Goal: Task Accomplishment & Management: Use online tool/utility

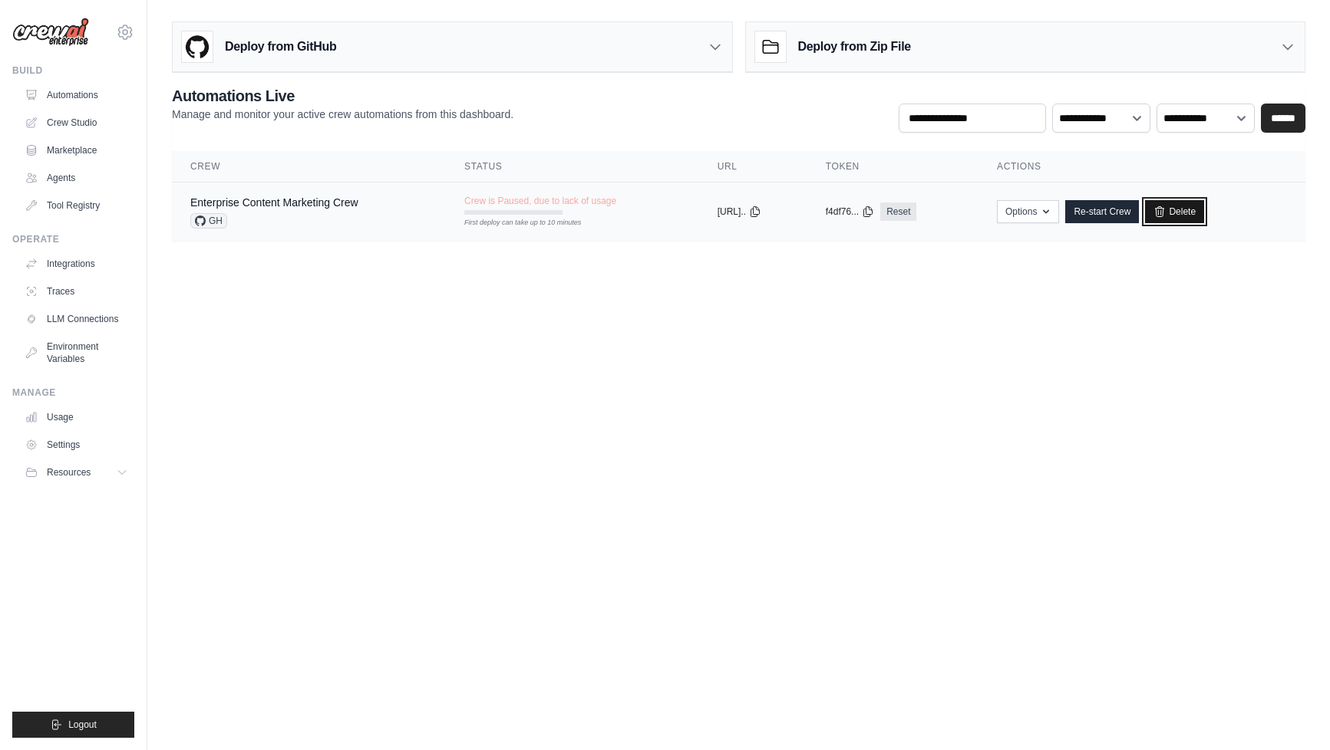
click at [1185, 213] on link "Delete" at bounding box center [1174, 211] width 59 height 23
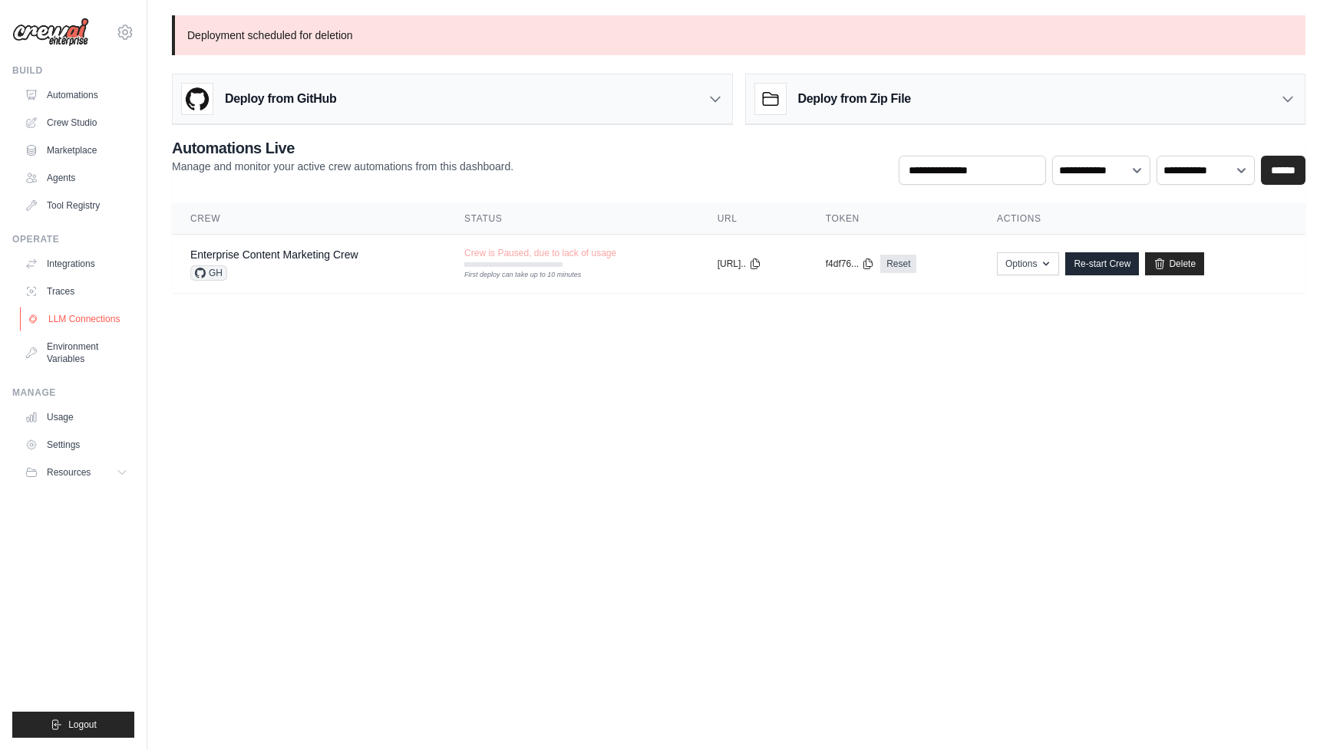
click at [84, 311] on link "LLM Connections" at bounding box center [78, 319] width 116 height 25
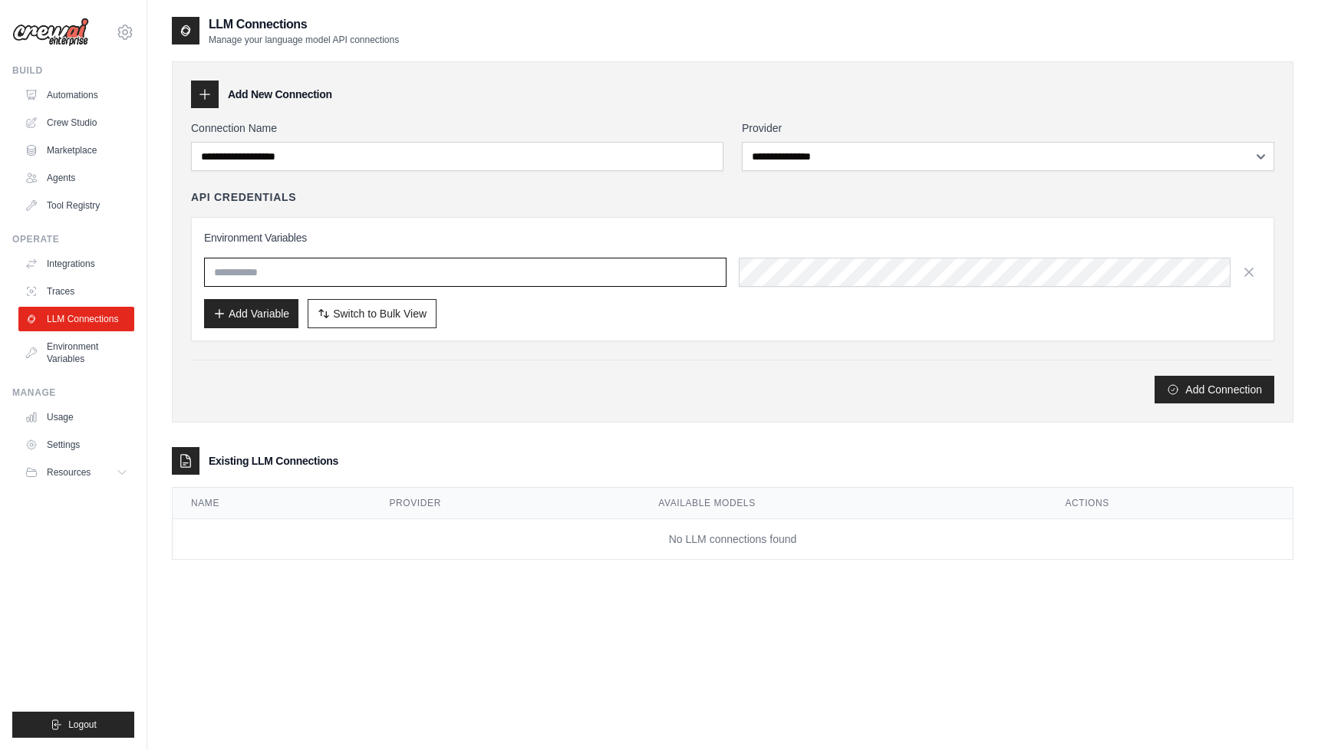
click at [282, 269] on input "text" at bounding box center [465, 272] width 523 height 29
click at [207, 94] on icon at bounding box center [204, 94] width 15 height 15
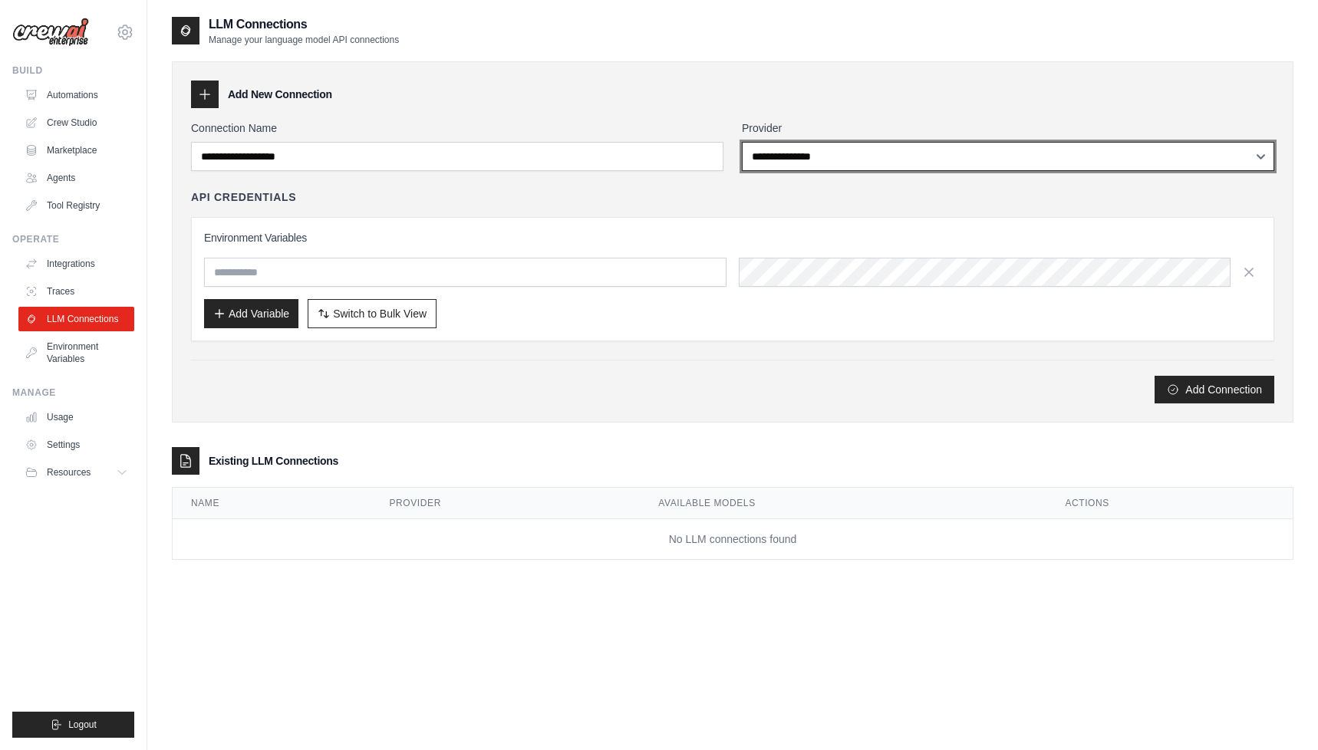
click at [760, 163] on select "**********" at bounding box center [1008, 156] width 533 height 29
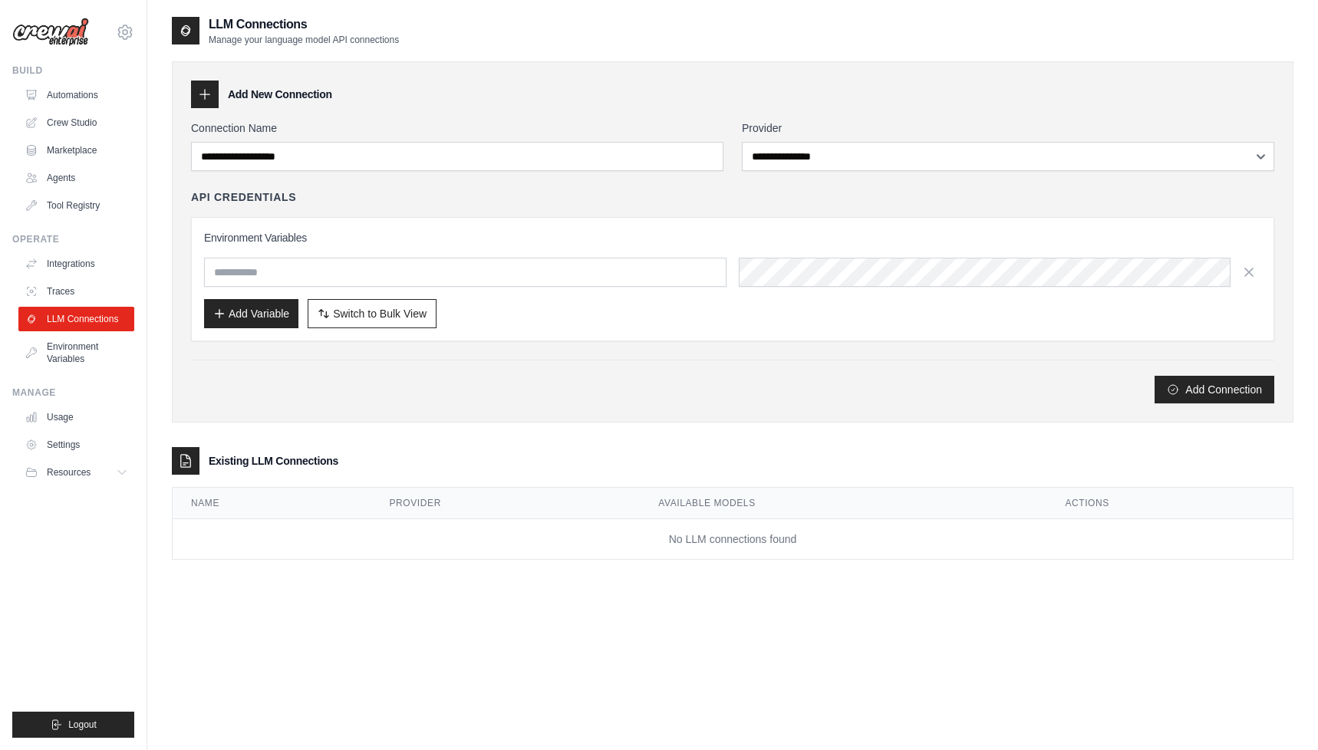
click at [688, 109] on div "**********" at bounding box center [733, 241] width 1122 height 361
click at [81, 181] on link "Agents" at bounding box center [78, 178] width 116 height 25
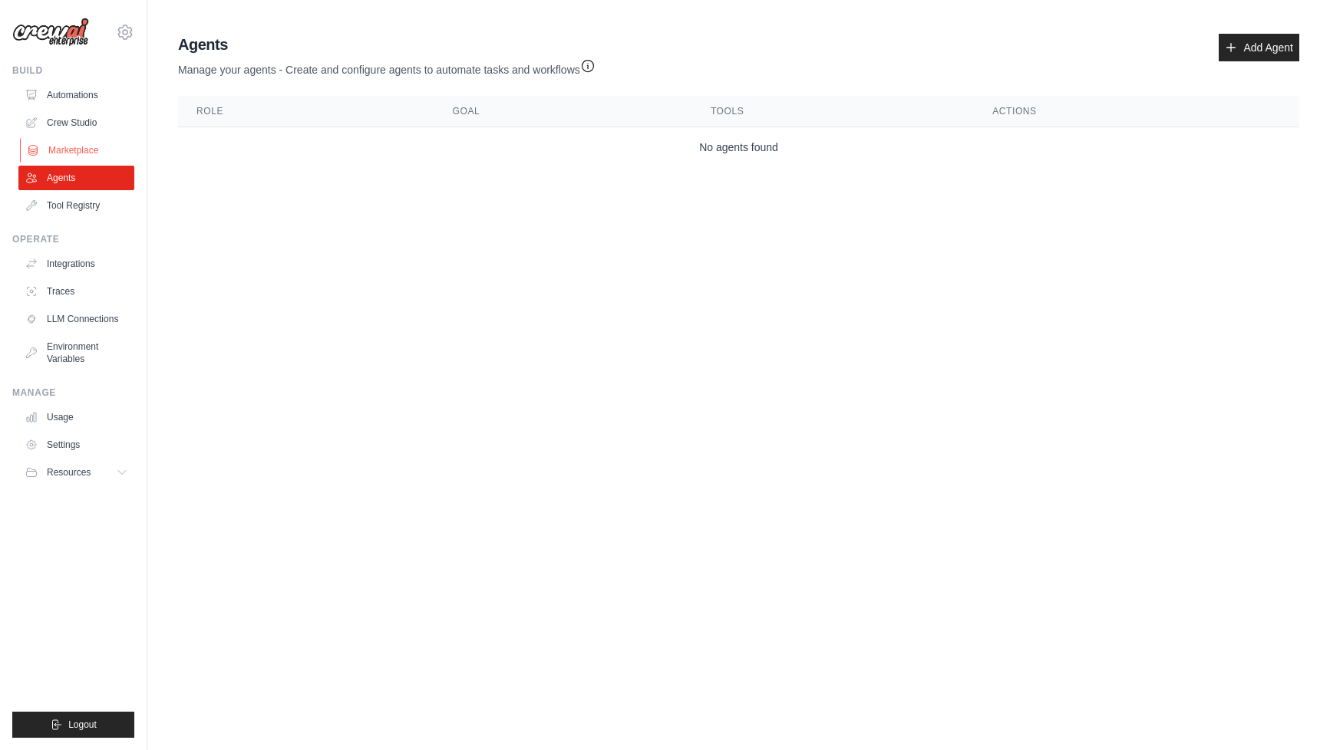
click at [93, 143] on link "Marketplace" at bounding box center [78, 150] width 116 height 25
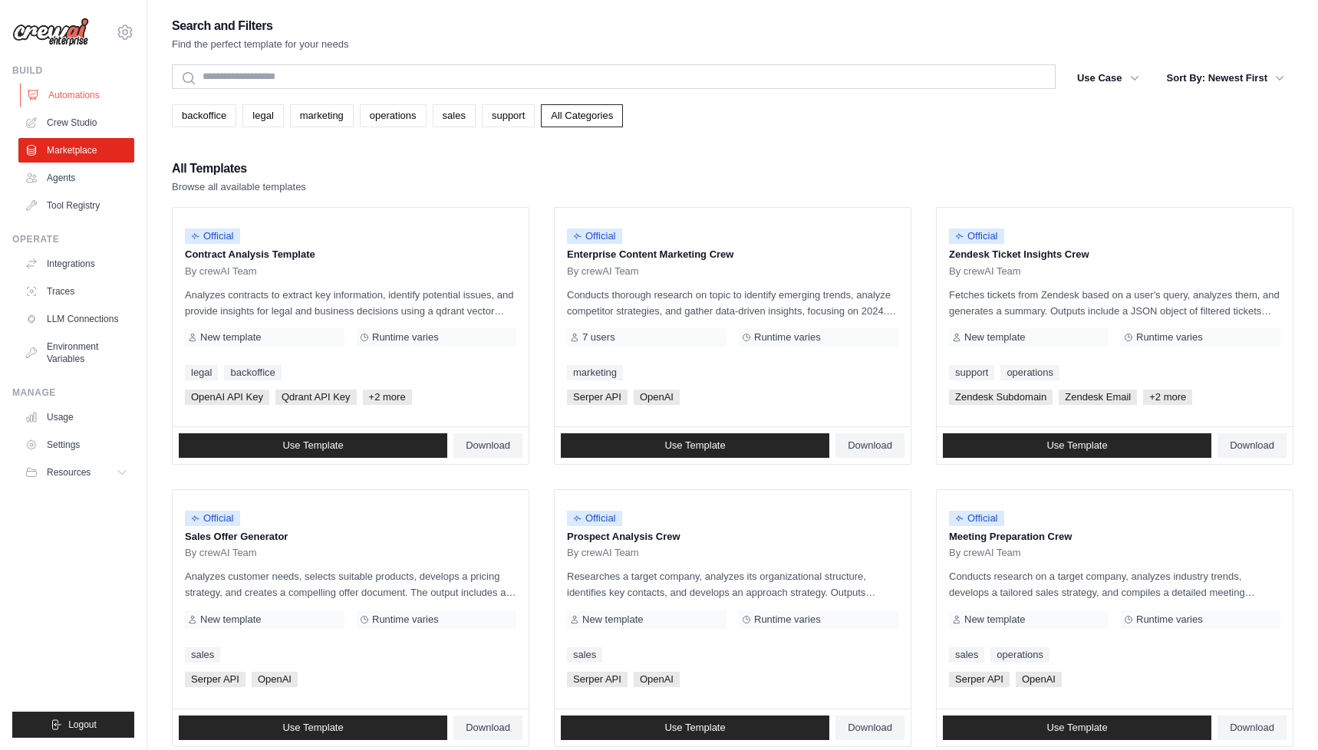
click at [78, 107] on link "Automations" at bounding box center [78, 95] width 116 height 25
click at [78, 119] on link "Crew Studio" at bounding box center [78, 123] width 116 height 25
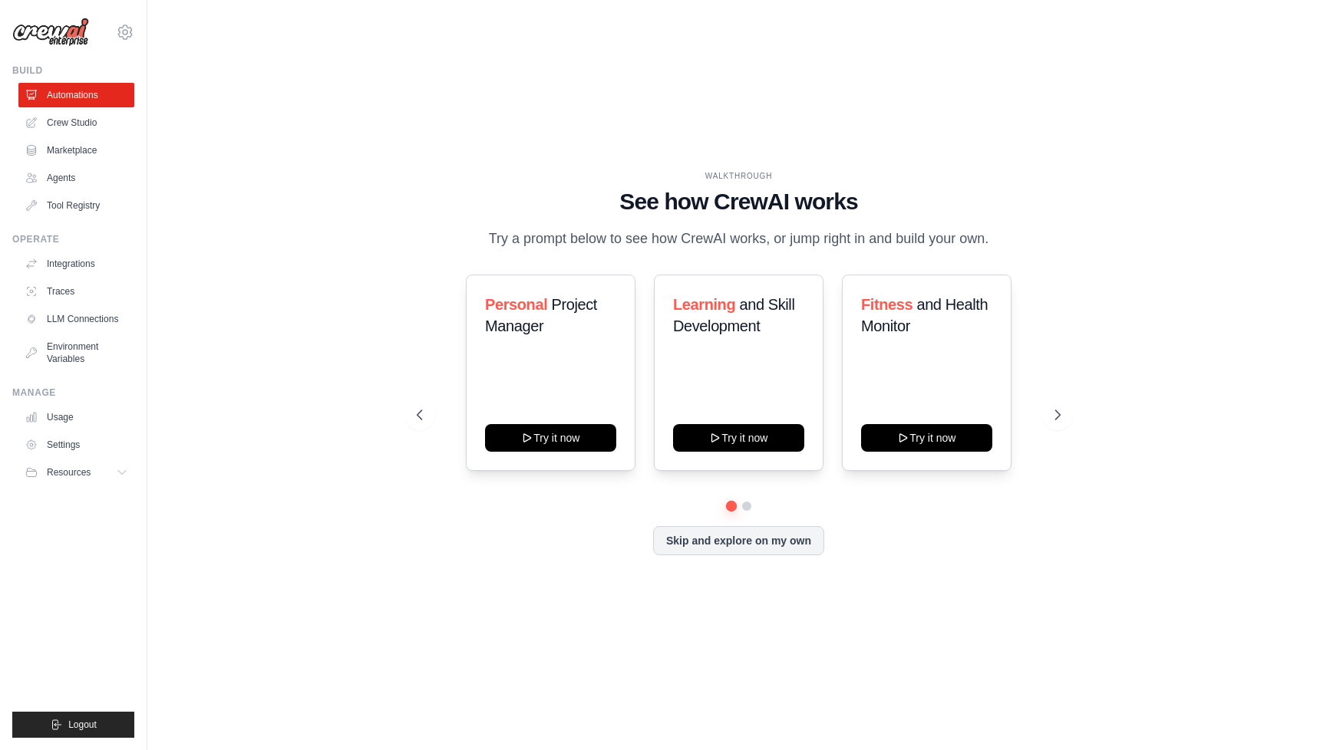
click at [753, 203] on h1 "See how CrewAI works" at bounding box center [738, 202] width 643 height 28
click at [793, 197] on h1 "See how CrewAI works" at bounding box center [738, 202] width 643 height 28
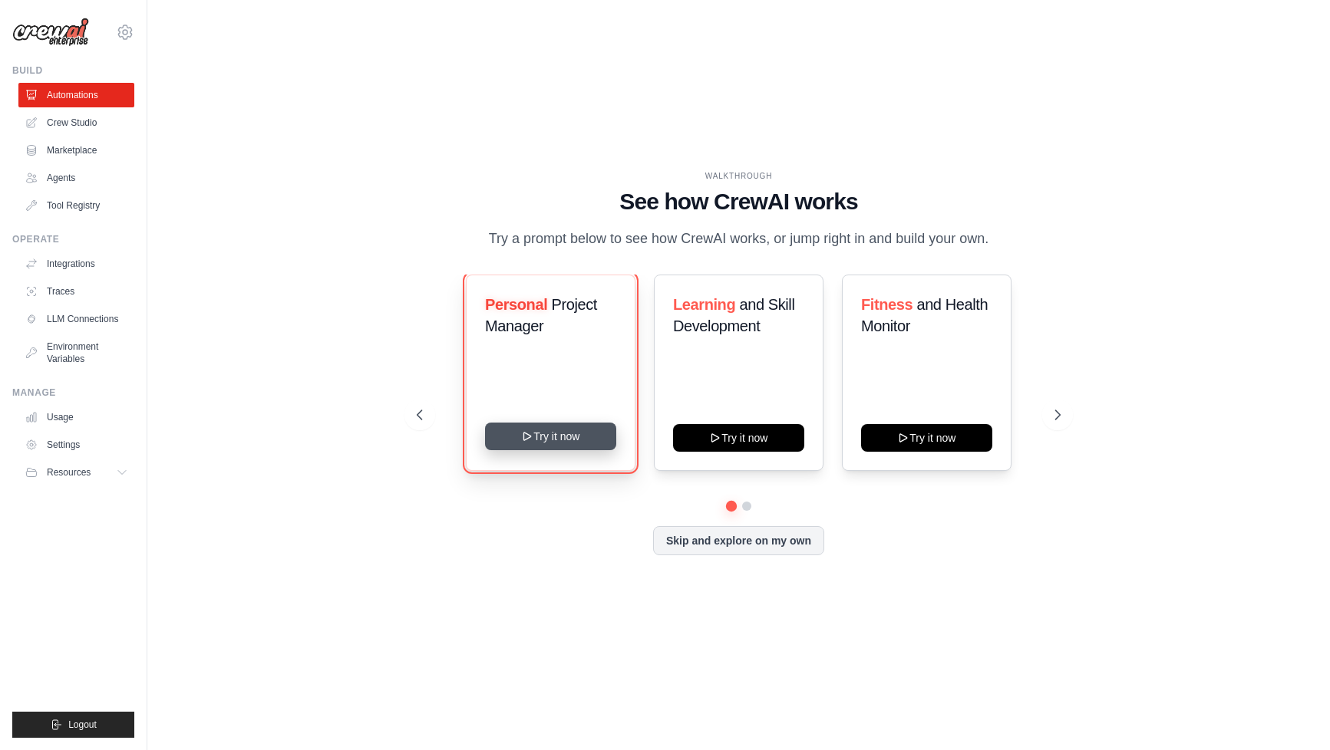
click at [544, 439] on button "Try it now" at bounding box center [550, 437] width 131 height 28
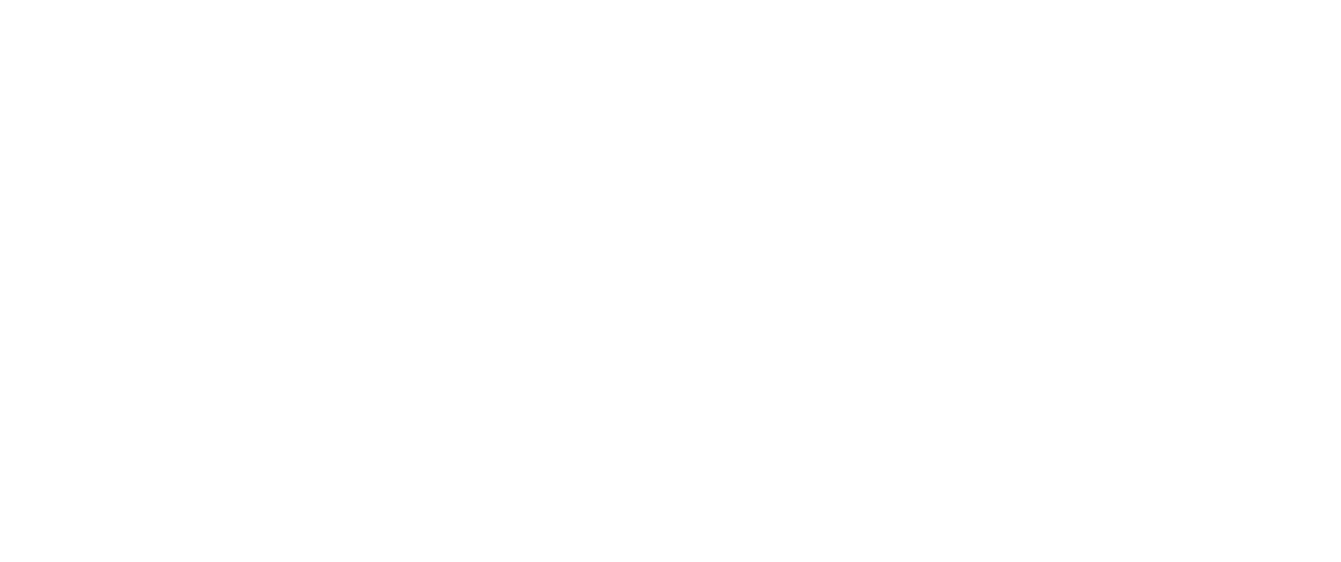
drag, startPoint x: 1338, startPoint y: 561, endPoint x: 1305, endPoint y: 578, distance: 36.4
click at [1305, 0] on html at bounding box center [670, 0] width 1341 height 0
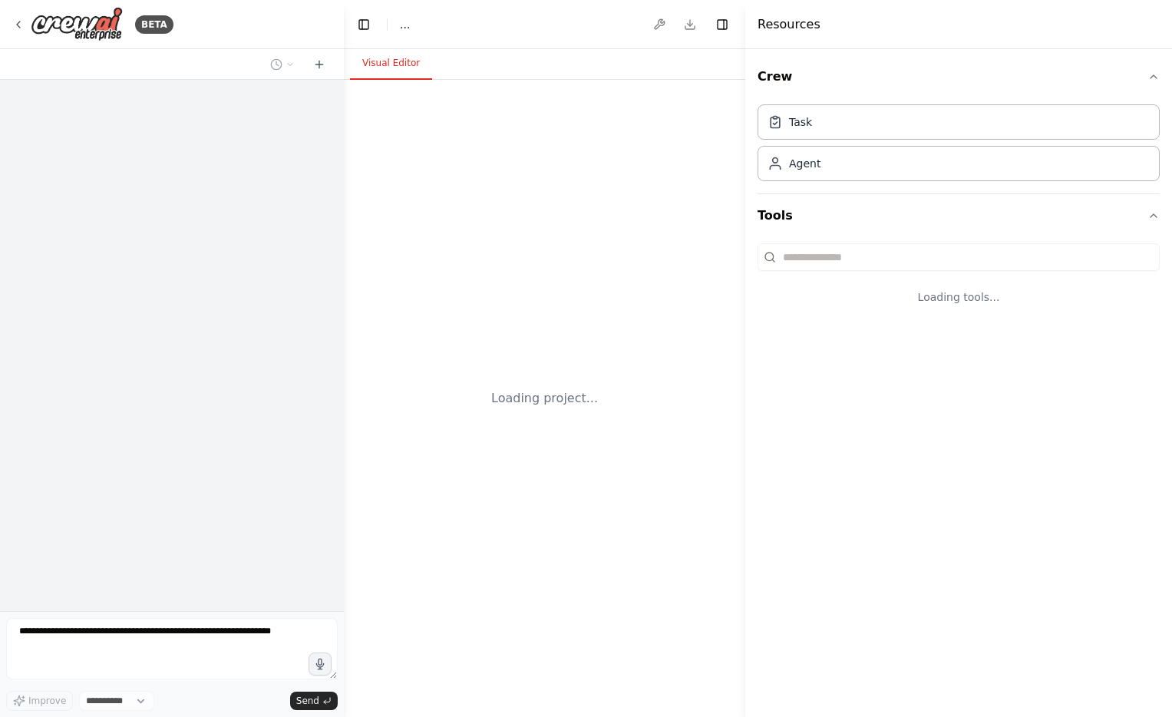
select select "****"
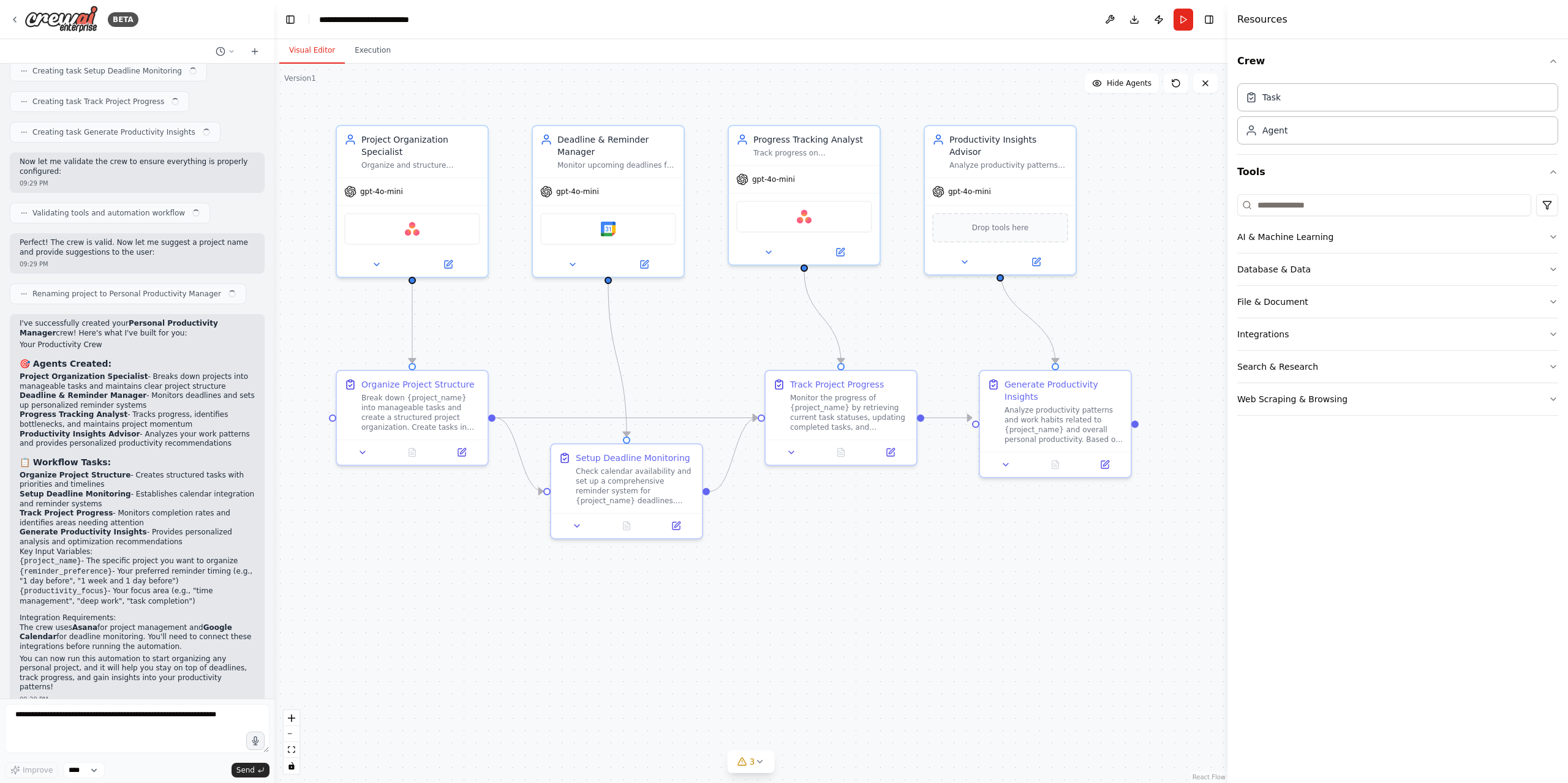
scroll to position [650, 0]
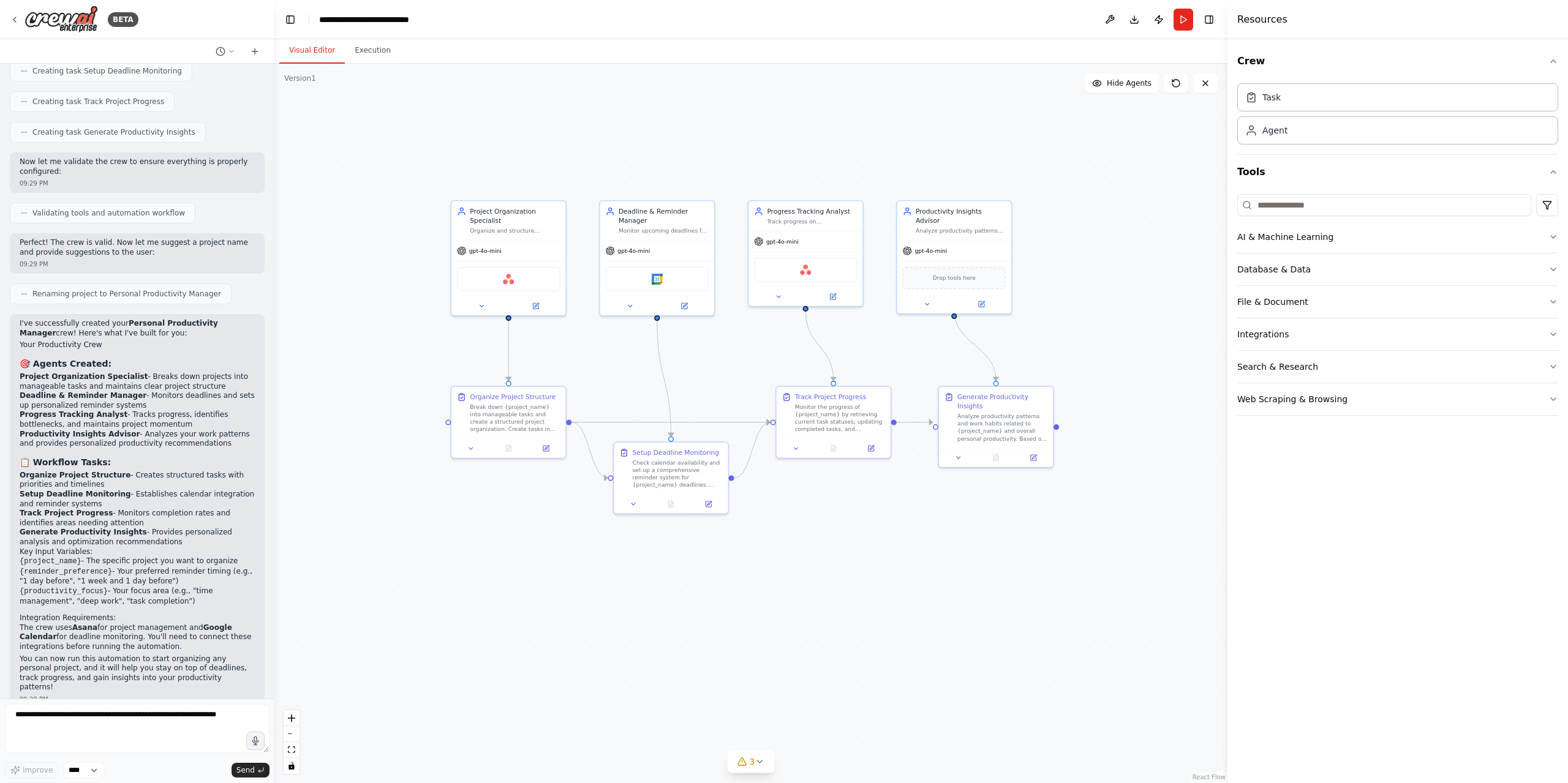
drag, startPoint x: 619, startPoint y: 126, endPoint x: 678, endPoint y: 162, distance: 69.1
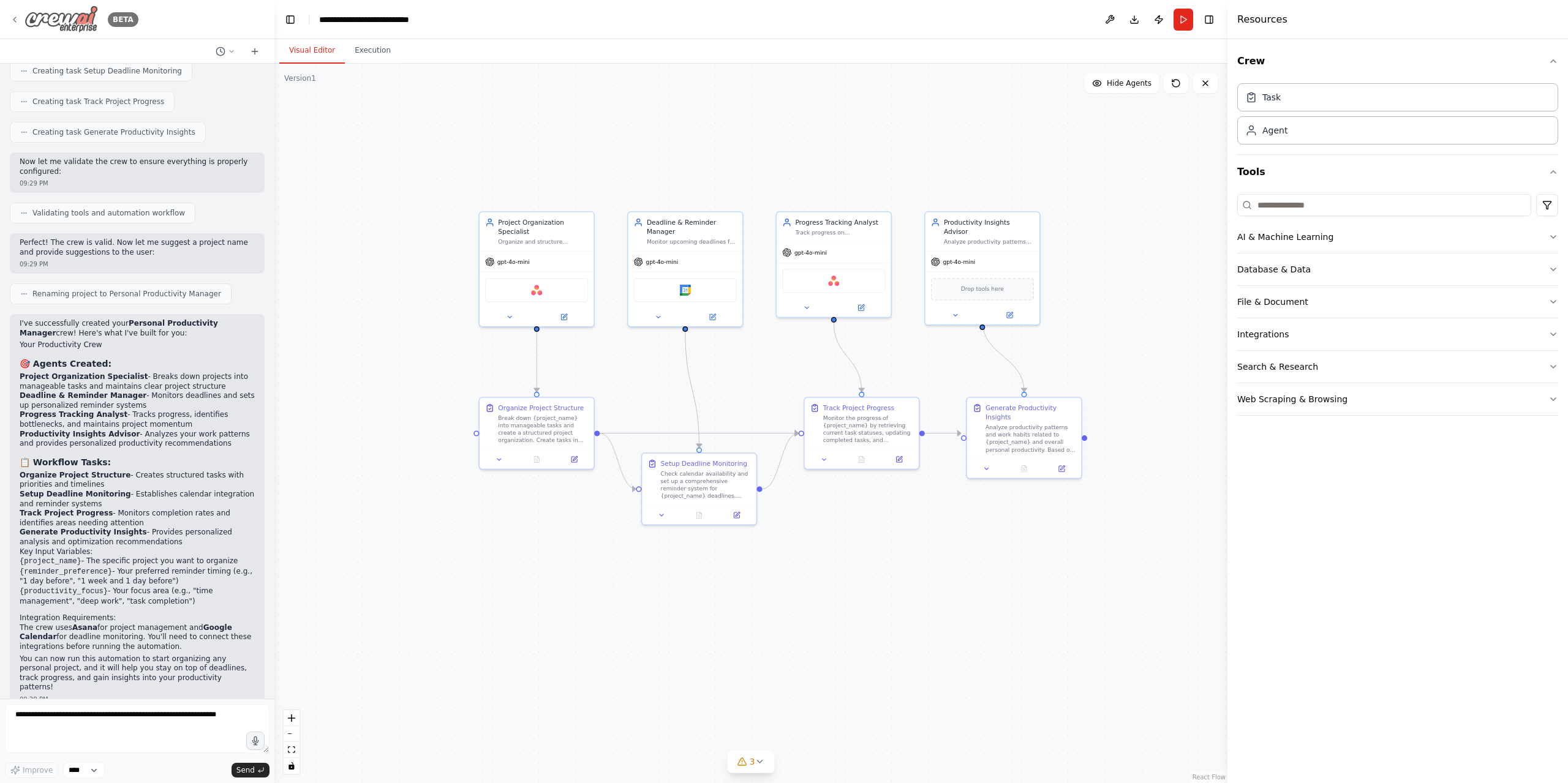
click at [16, 18] on icon at bounding box center [14, 19] width 10 height 10
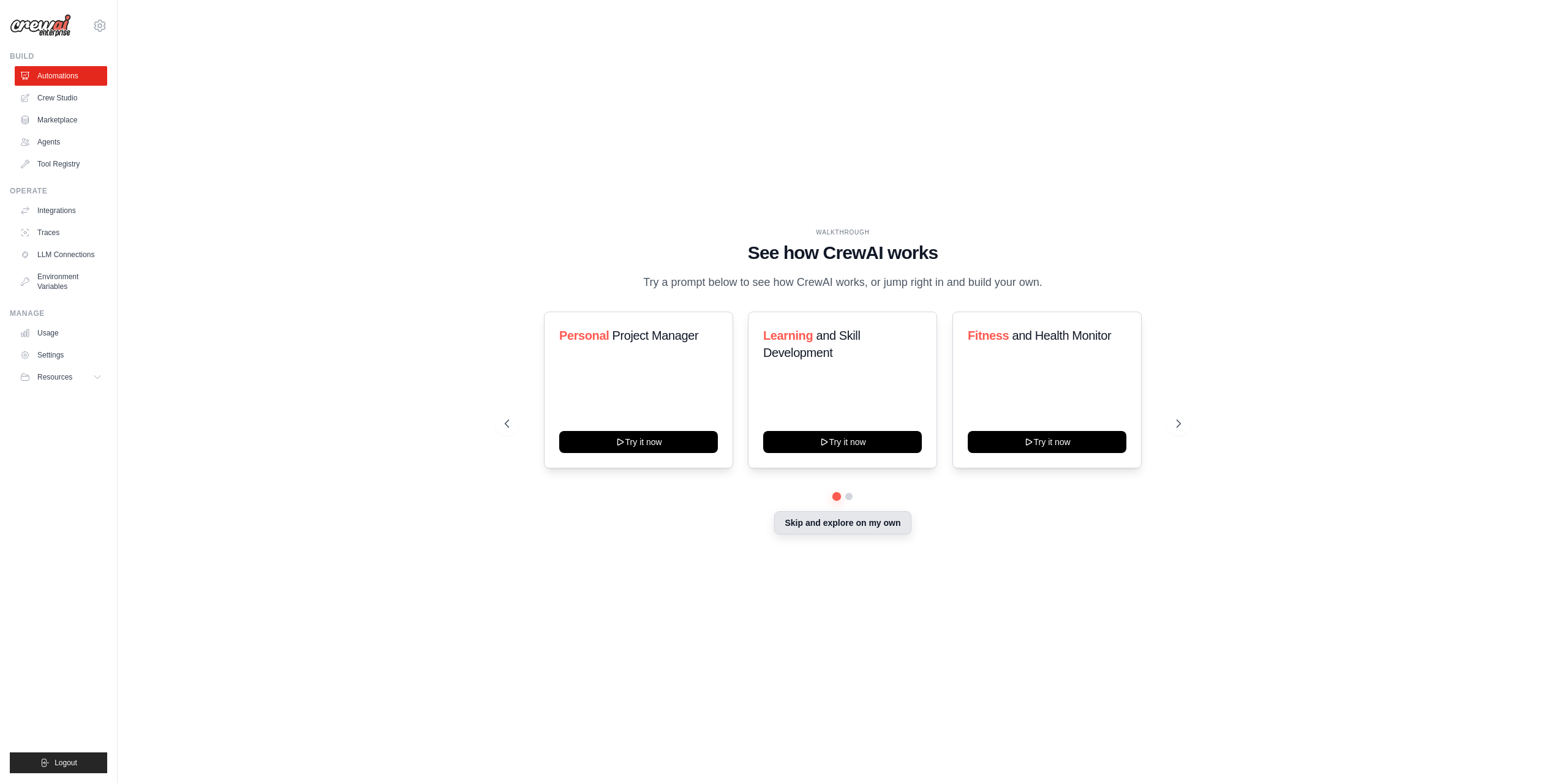
click at [791, 512] on button "Skip and explore on my own" at bounding box center [842, 523] width 137 height 23
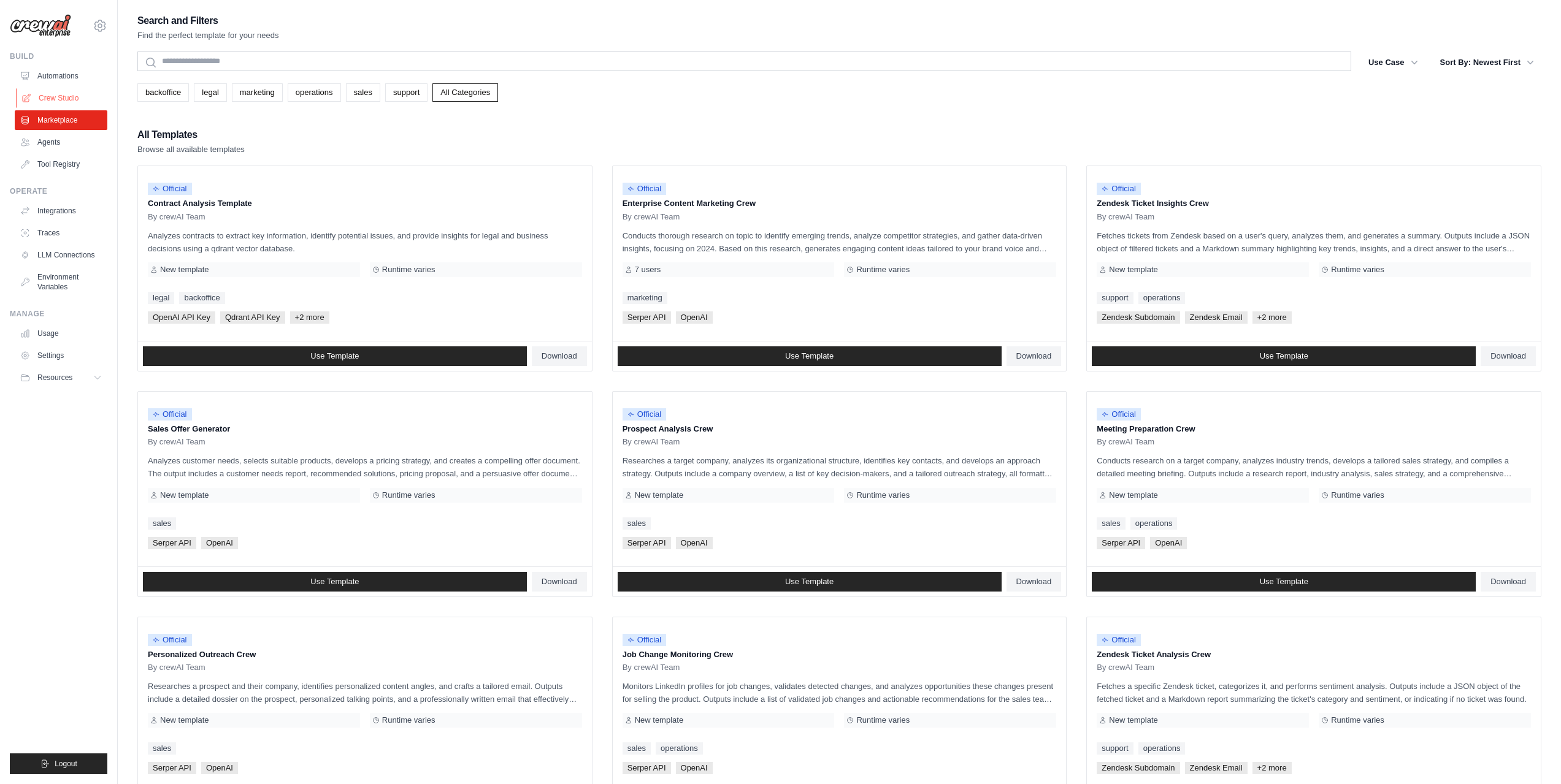
click at [56, 96] on link "Crew Studio" at bounding box center [62, 98] width 93 height 20
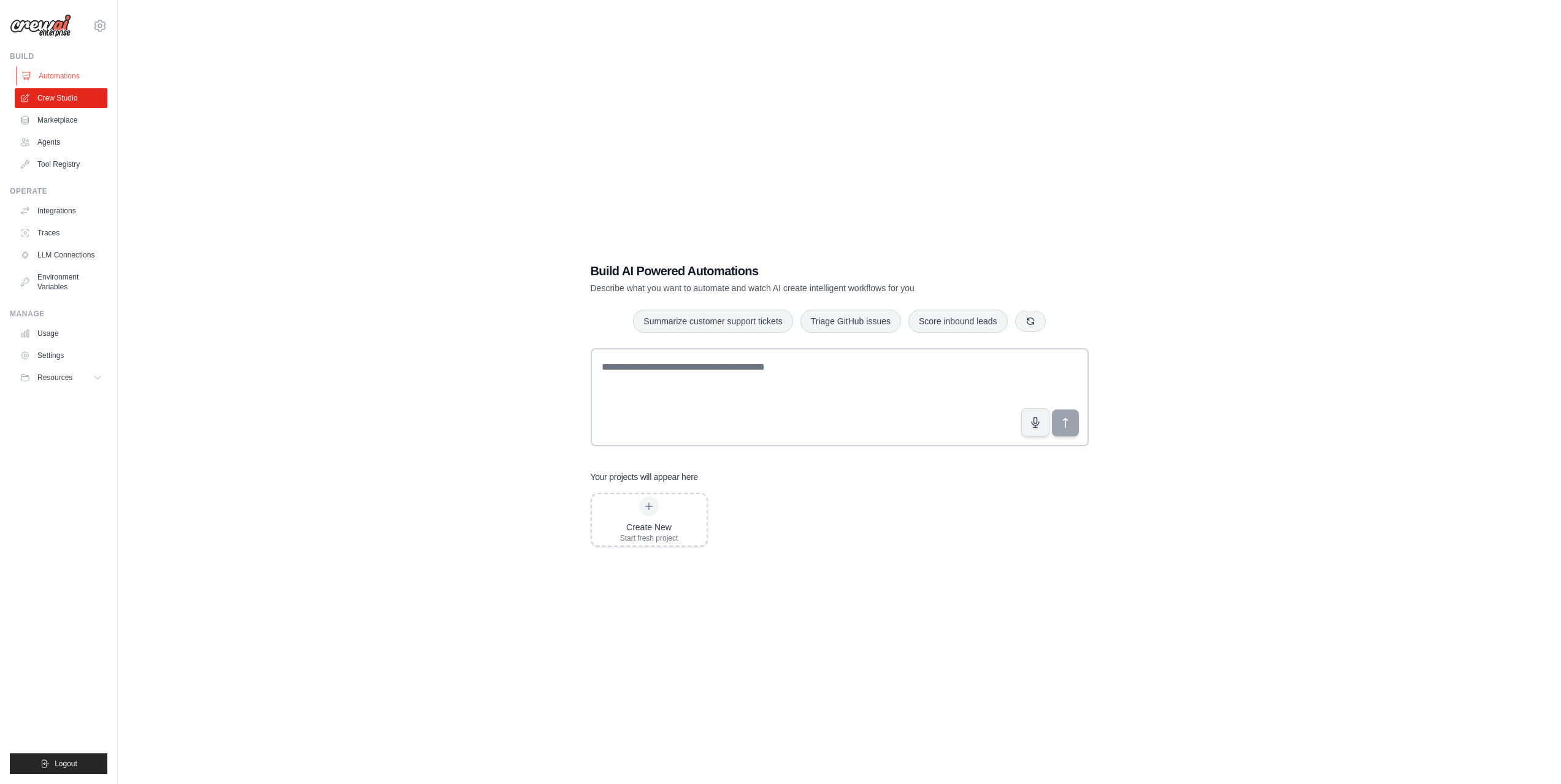
click at [72, 74] on link "Automations" at bounding box center [62, 76] width 93 height 20
click at [74, 73] on link "Automations" at bounding box center [62, 76] width 93 height 20
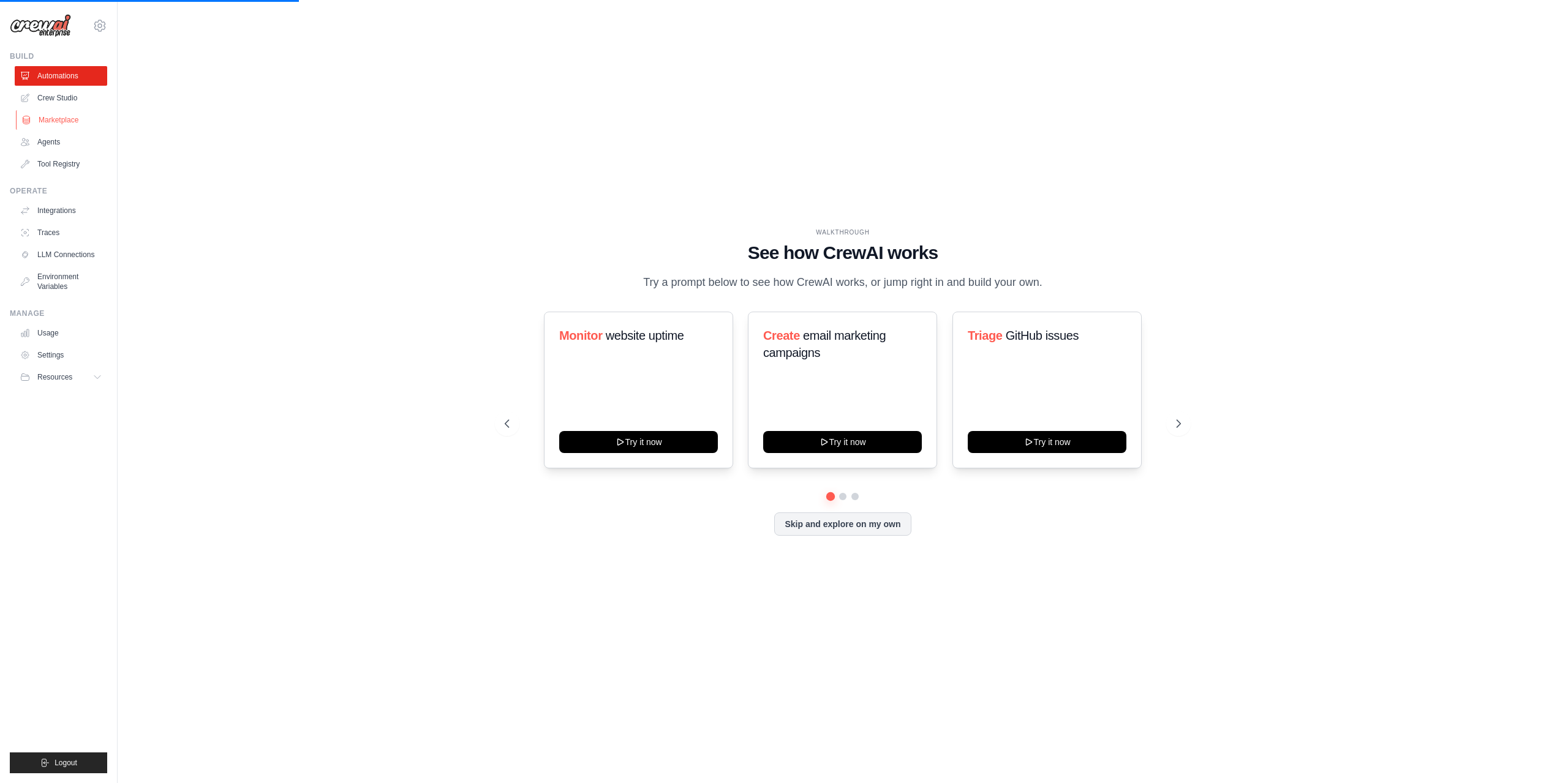
click at [65, 120] on link "Marketplace" at bounding box center [62, 120] width 93 height 20
click at [50, 141] on link "Agents" at bounding box center [61, 142] width 93 height 20
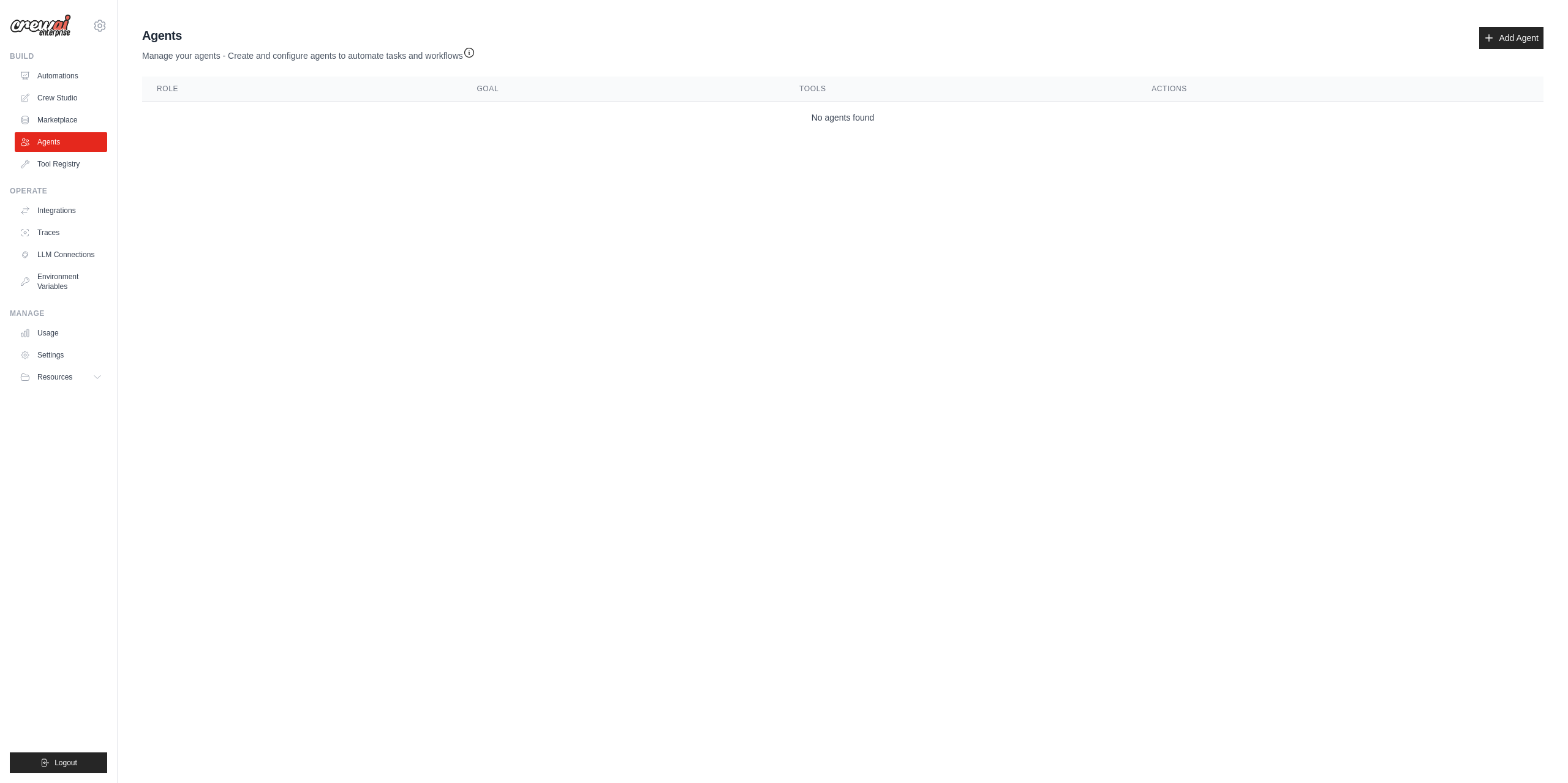
drag, startPoint x: 579, startPoint y: 111, endPoint x: 254, endPoint y: 141, distance: 326.4
click at [420, 144] on main "Agent Usage Guide To use an agent in your CrewAI project, you can initialize it…" at bounding box center [842, 82] width 1451 height 165
click at [61, 116] on link "Marketplace" at bounding box center [62, 120] width 93 height 20
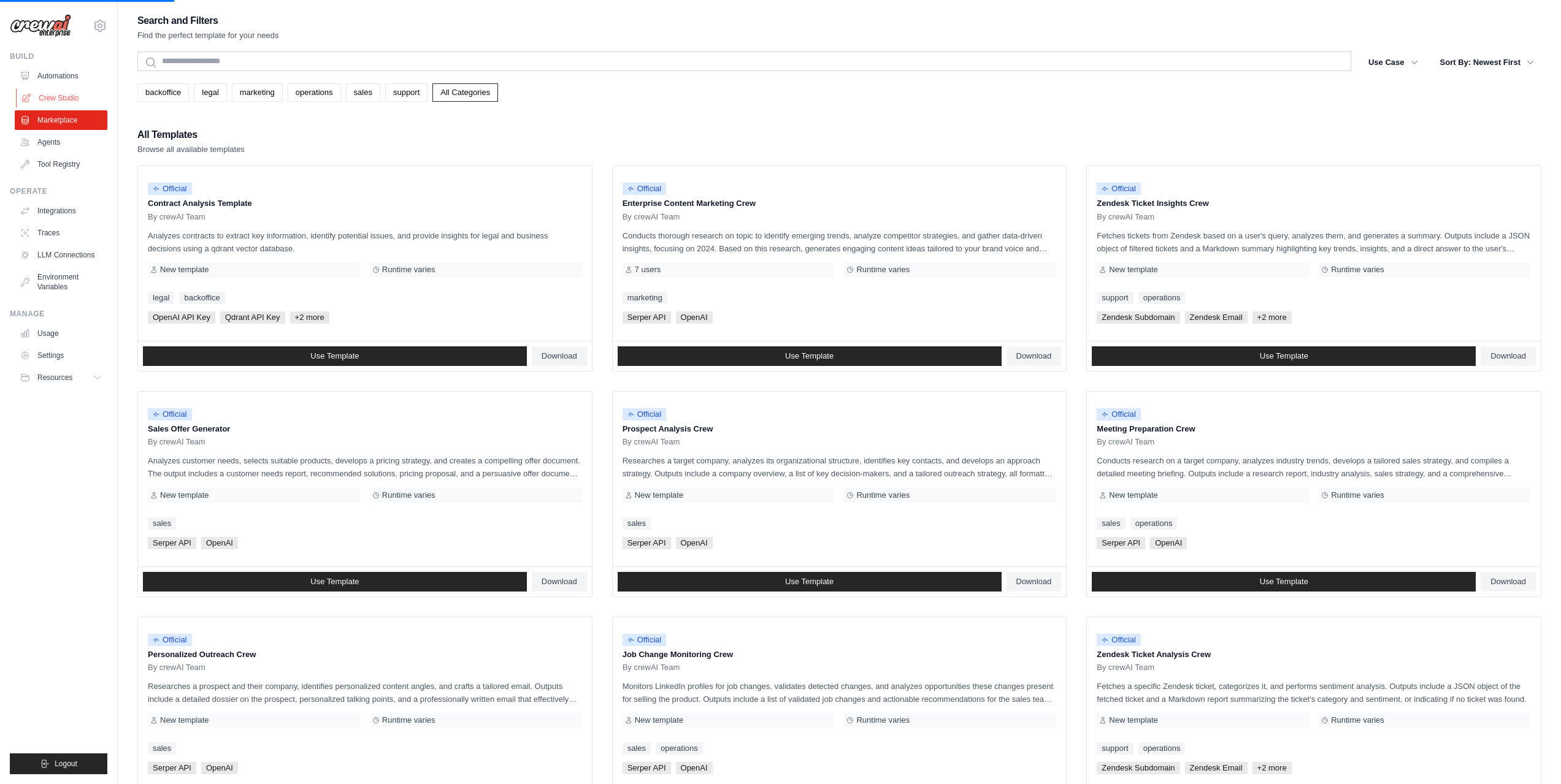
click at [67, 97] on link "Crew Studio" at bounding box center [62, 98] width 93 height 20
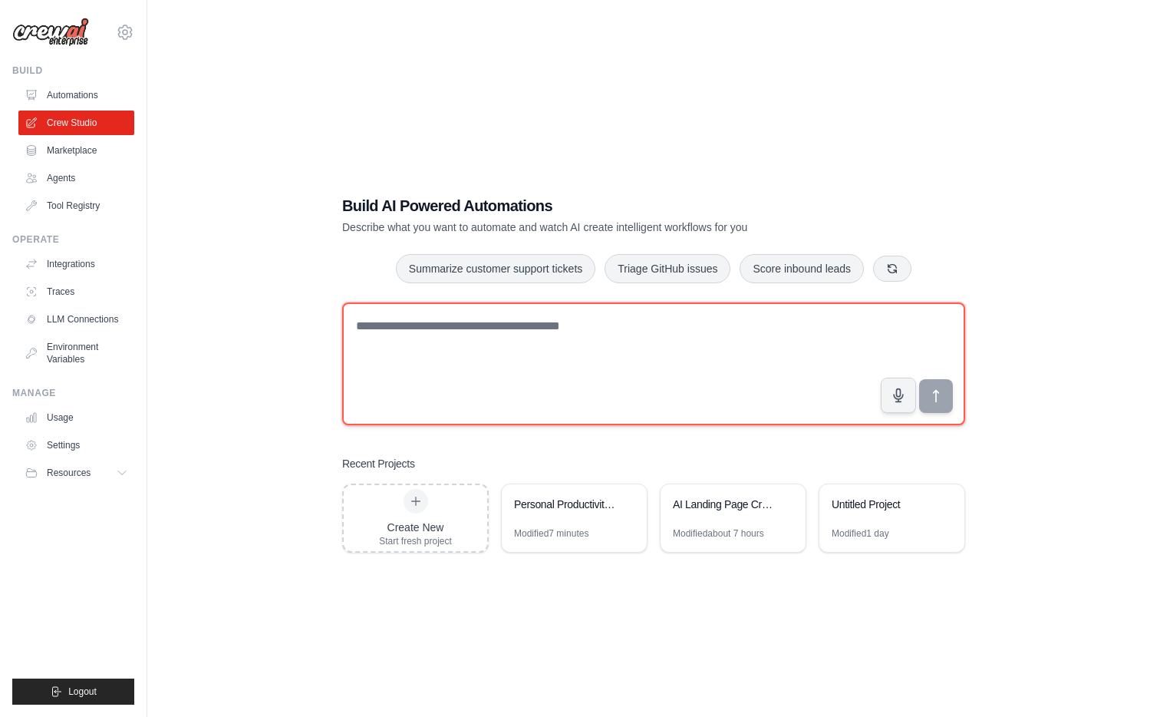
click at [421, 345] on textarea at bounding box center [653, 363] width 623 height 123
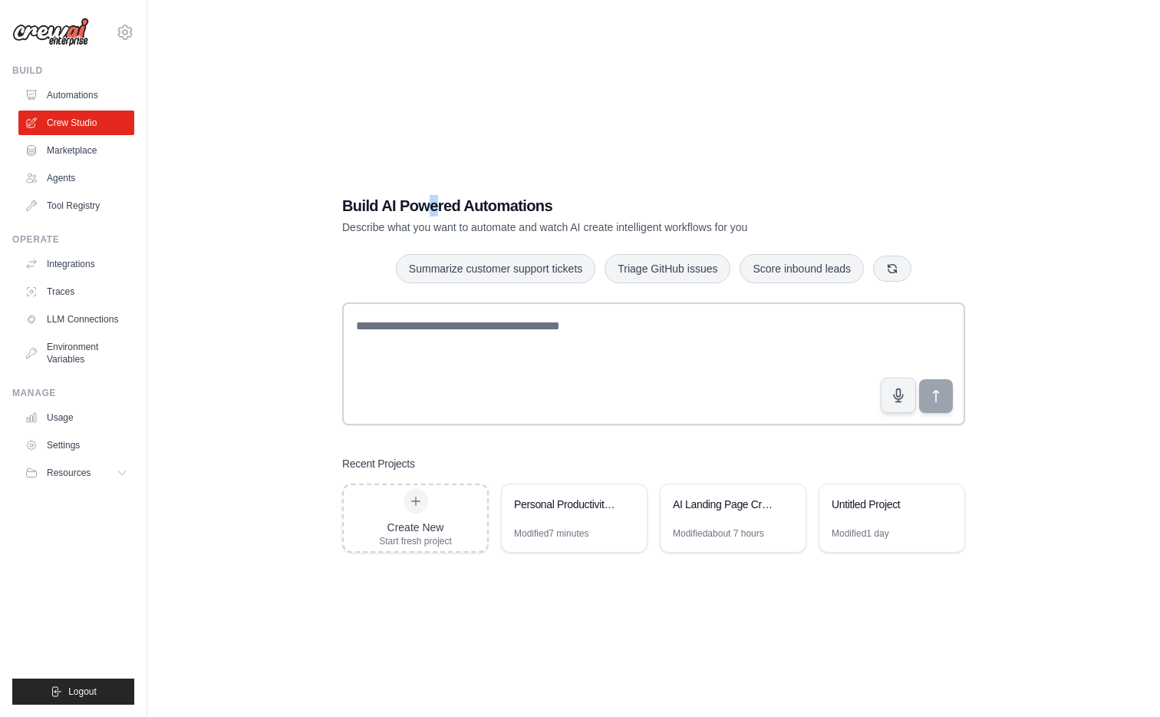
drag, startPoint x: 436, startPoint y: 207, endPoint x: 445, endPoint y: 218, distance: 14.1
click at [434, 220] on div "Build AI Powered Automations Describe what you want to automate and watch AI cr…" at bounding box center [600, 215] width 516 height 40
click at [445, 217] on div "Build AI Powered Automations Describe what you want to automate and watch AI cr…" at bounding box center [600, 215] width 516 height 40
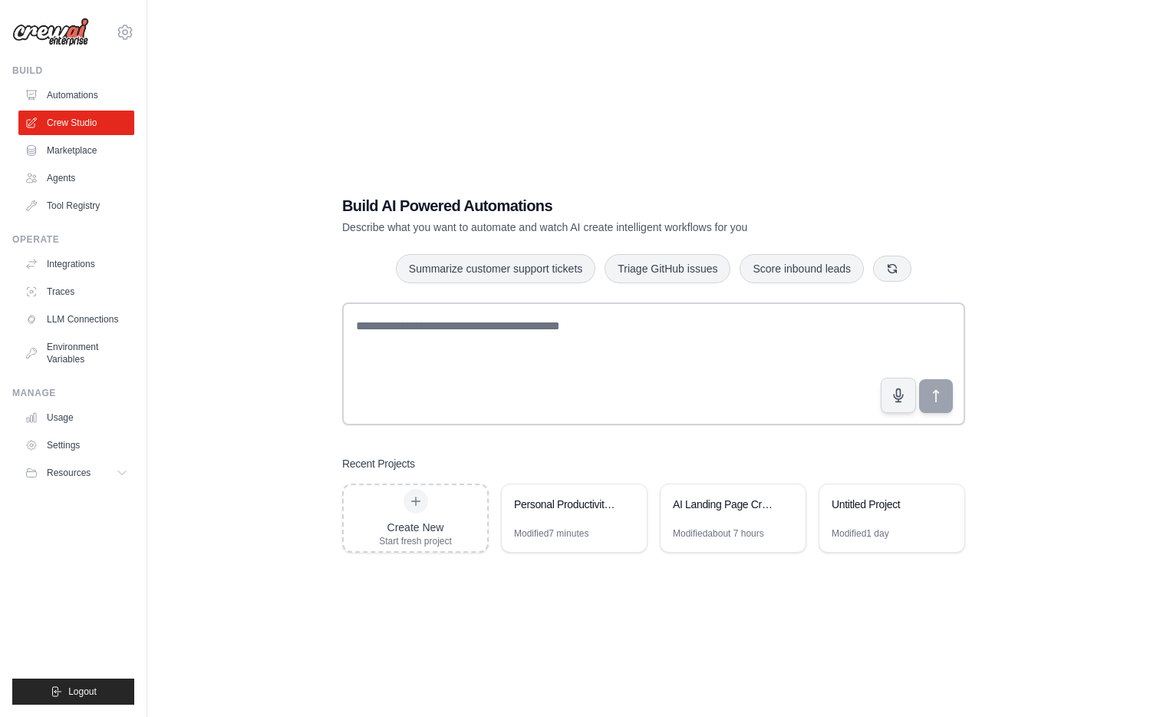
click at [459, 194] on div "Build AI Powered Automations Describe what you want to automate and watch AI cr…" at bounding box center [654, 373] width 660 height 407
click at [66, 183] on link "Agents" at bounding box center [78, 178] width 116 height 25
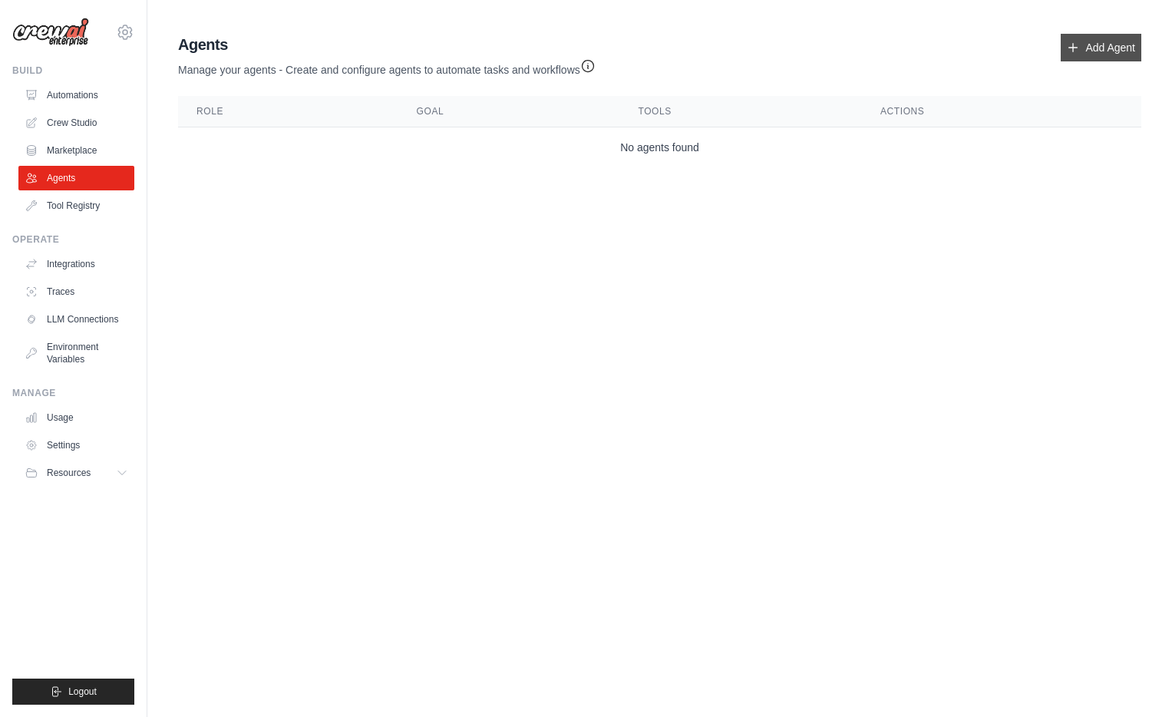
click at [1070, 44] on icon at bounding box center [1073, 47] width 12 height 12
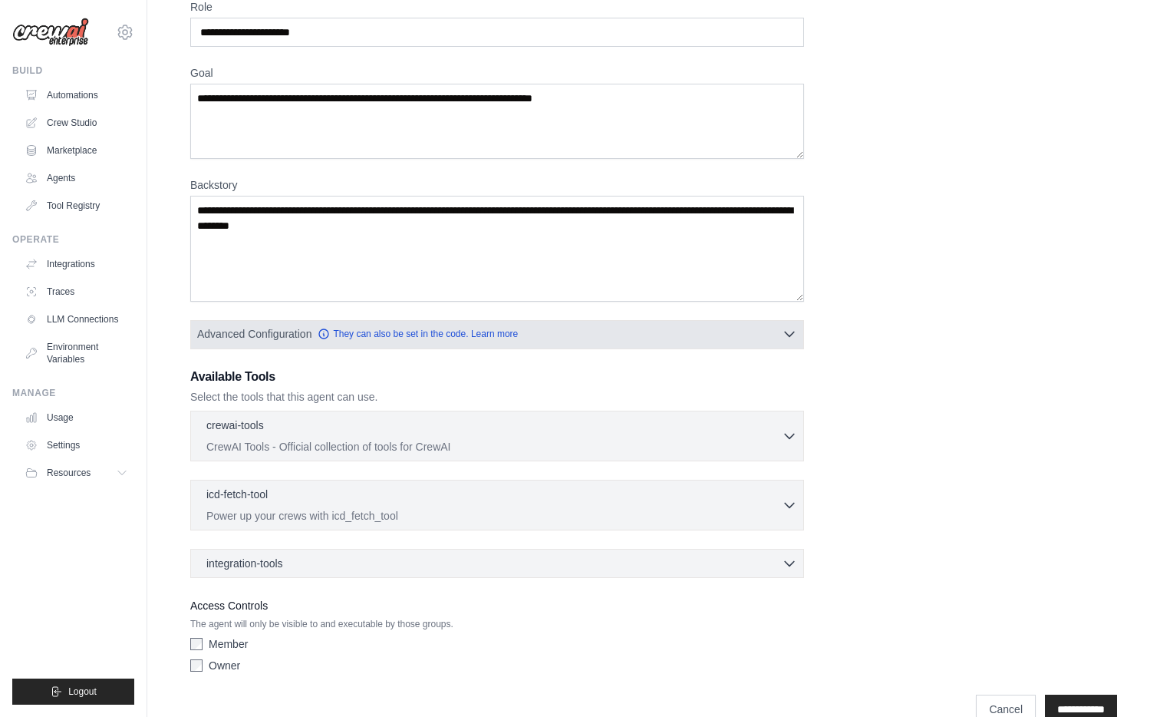
scroll to position [107, 0]
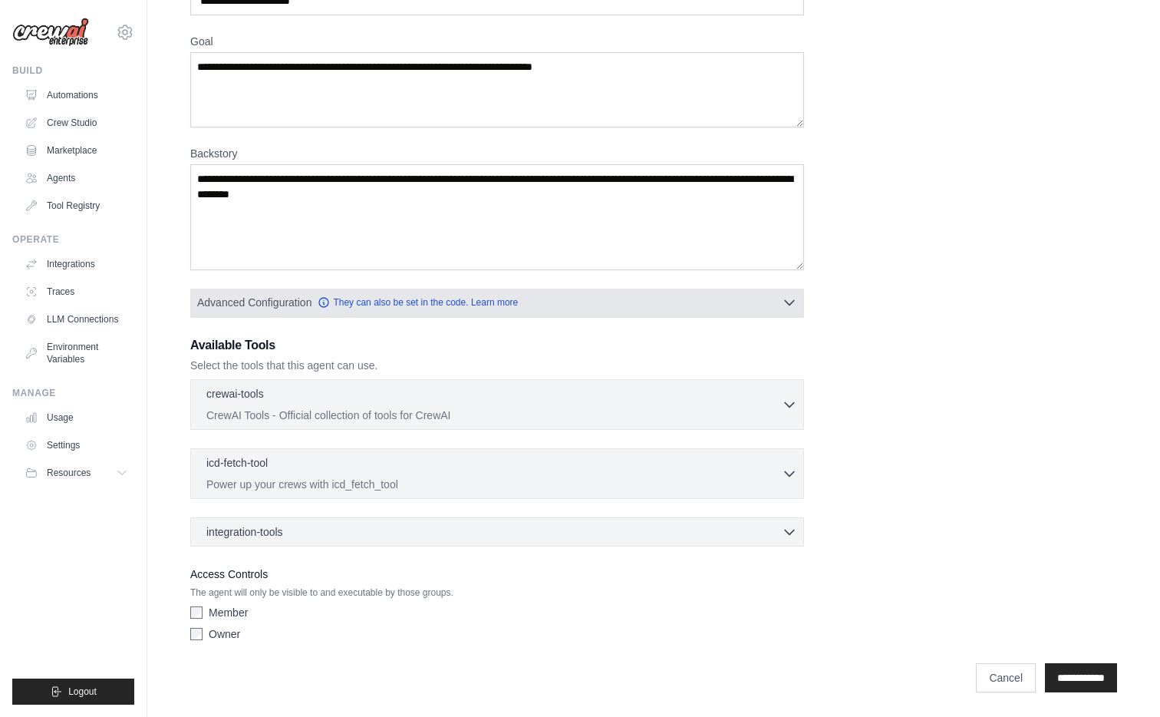
click at [577, 312] on button "Advanced Configuration They can also be set in the code. Learn more" at bounding box center [497, 303] width 612 height 28
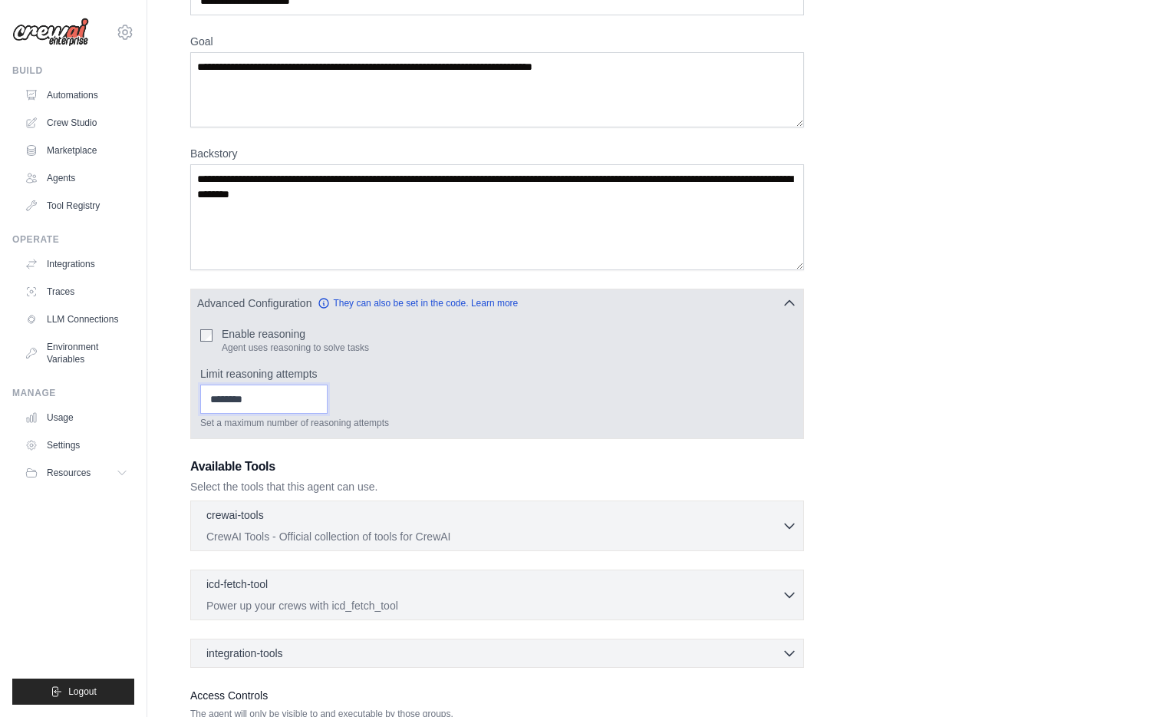
click at [275, 401] on input "Limit reasoning attempts" at bounding box center [263, 398] width 127 height 29
click at [289, 368] on label "Limit reasoning attempts" at bounding box center [497, 373] width 594 height 15
click at [289, 384] on input "Limit reasoning attempts" at bounding box center [263, 398] width 127 height 29
click at [289, 368] on label "Limit reasoning attempts" at bounding box center [497, 373] width 594 height 15
click at [289, 384] on input "Limit reasoning attempts" at bounding box center [263, 398] width 127 height 29
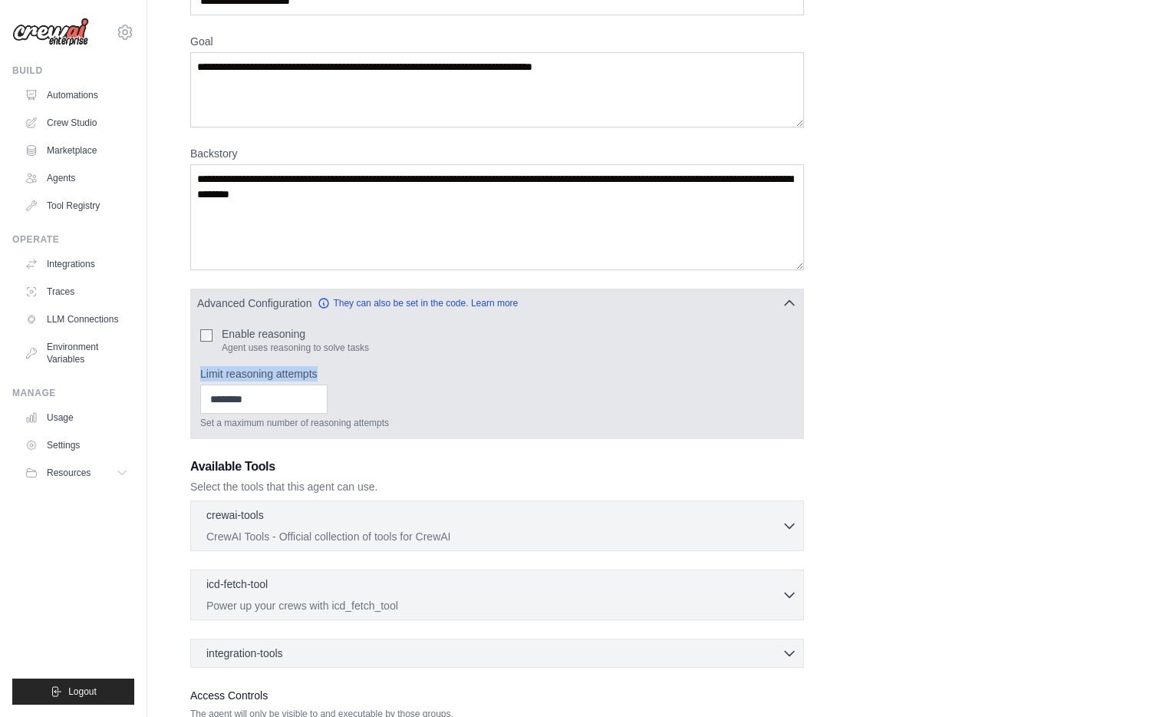
click at [289, 368] on label "Limit reasoning attempts" at bounding box center [497, 373] width 594 height 15
click at [289, 384] on input "Limit reasoning attempts" at bounding box center [263, 398] width 127 height 29
click at [388, 374] on label "Limit reasoning attempts" at bounding box center [497, 373] width 594 height 15
click at [328, 384] on input "Limit reasoning attempts" at bounding box center [263, 398] width 127 height 29
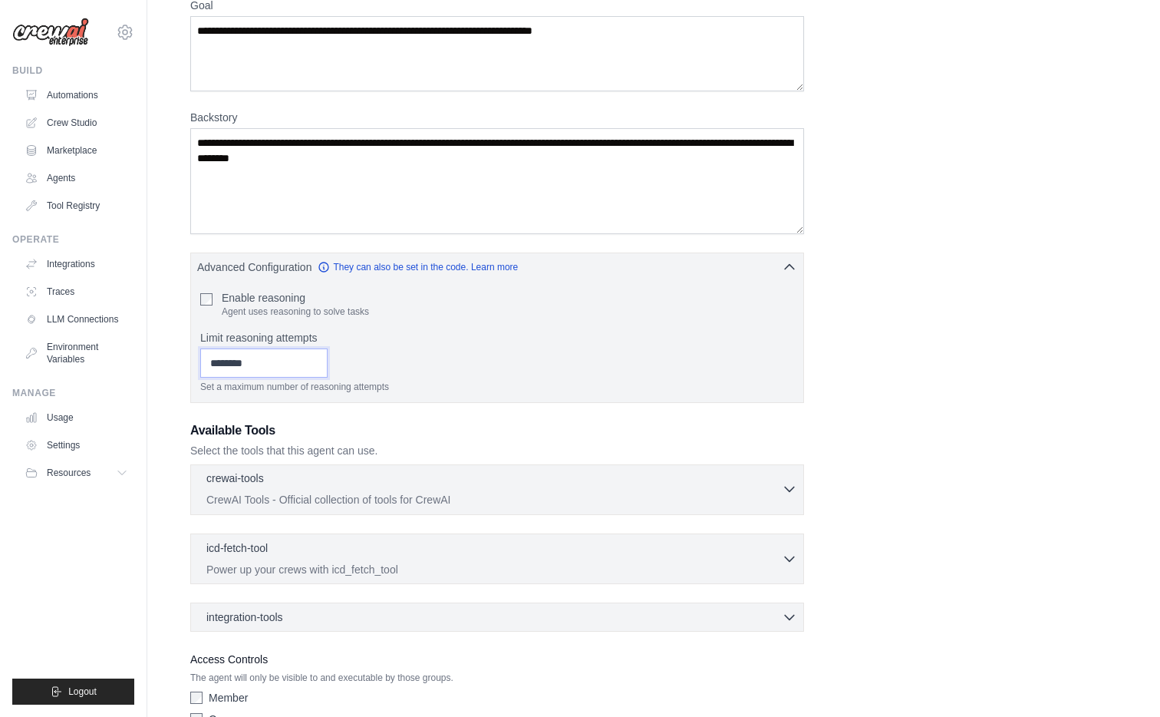
scroll to position [228, 0]
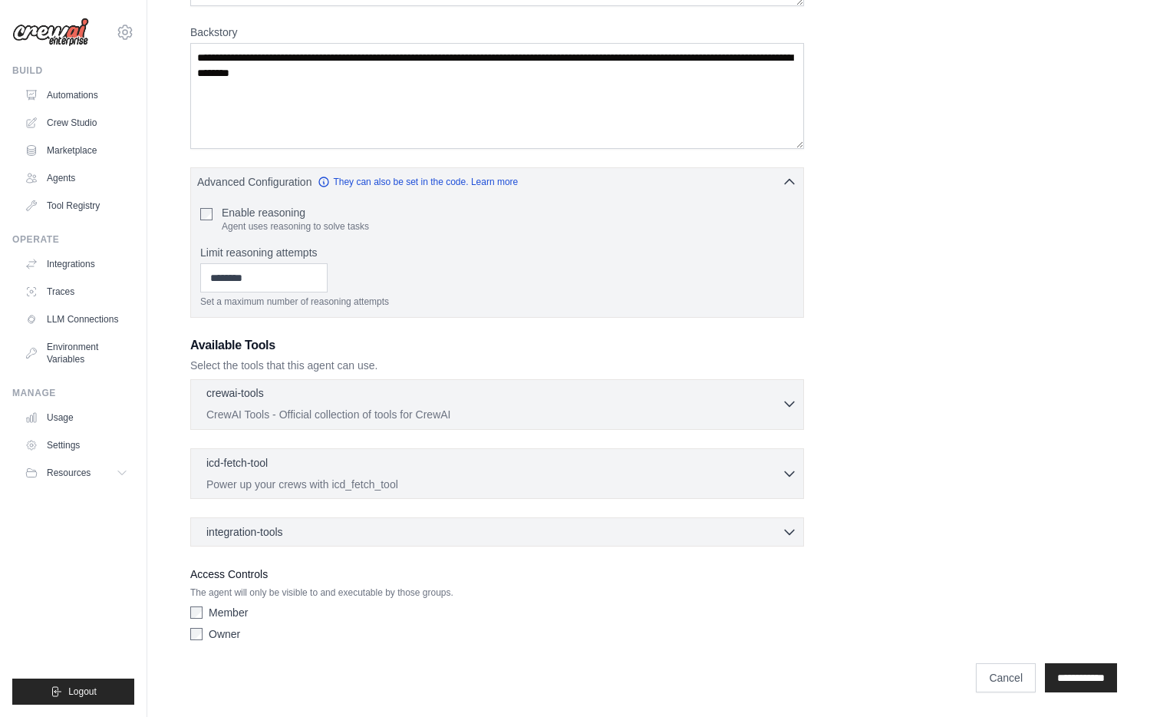
click at [350, 397] on div "crewai-tools 0 selected" at bounding box center [494, 394] width 576 height 18
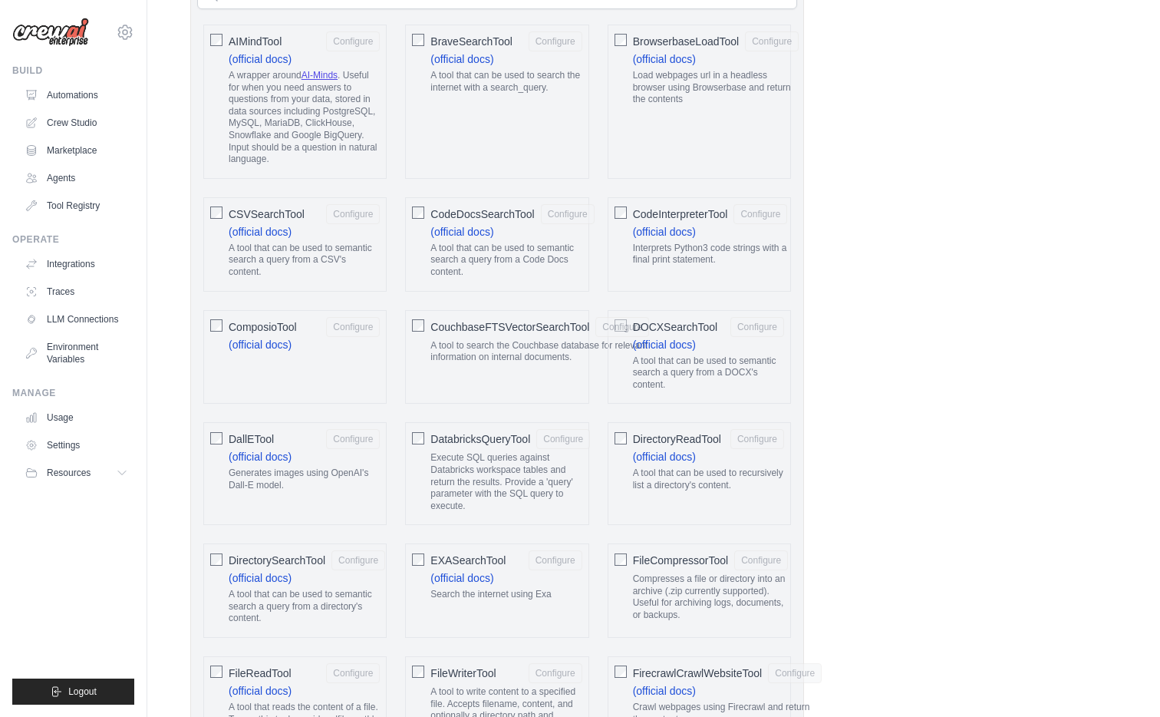
scroll to position [688, 0]
click at [229, 209] on span "CSVSearchTool" at bounding box center [267, 212] width 76 height 15
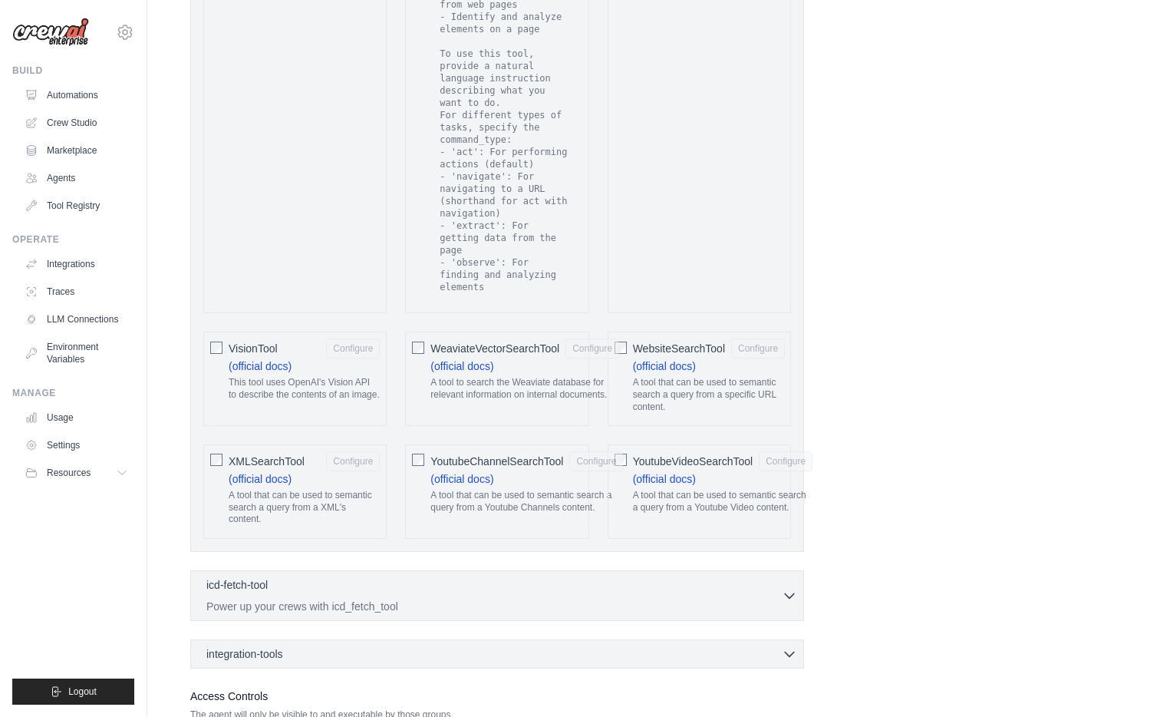
scroll to position [3125, 0]
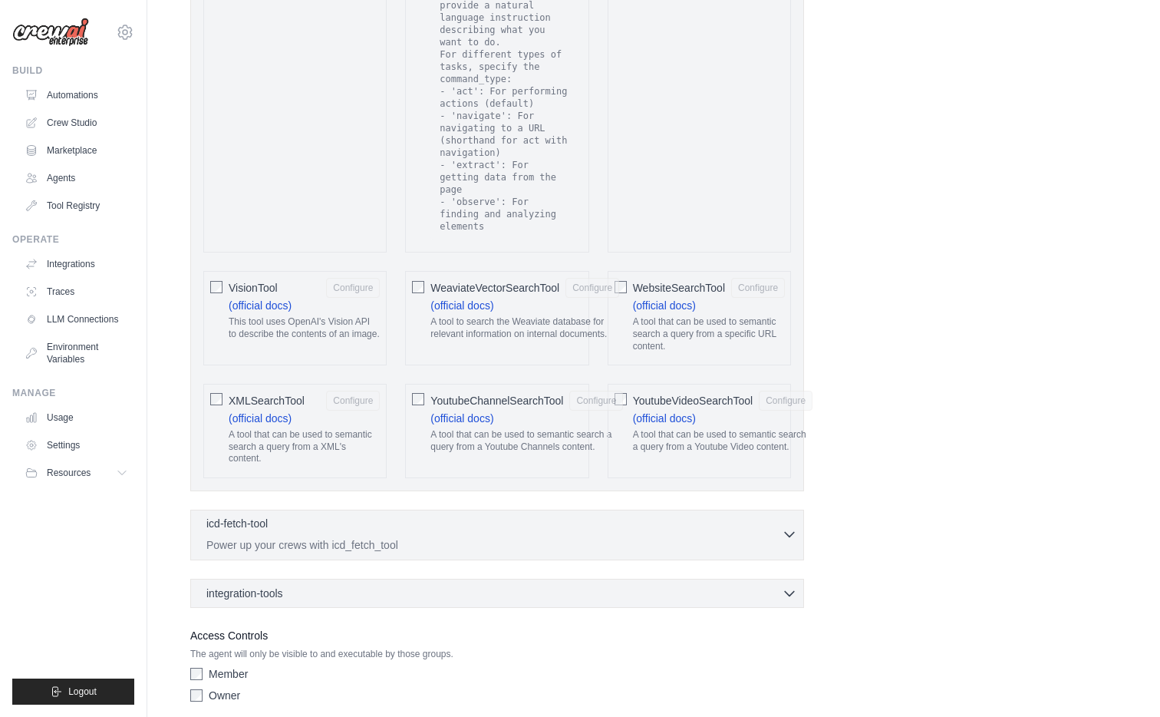
click at [523, 516] on div "icd-fetch-tool 0 selected" at bounding box center [494, 525] width 576 height 18
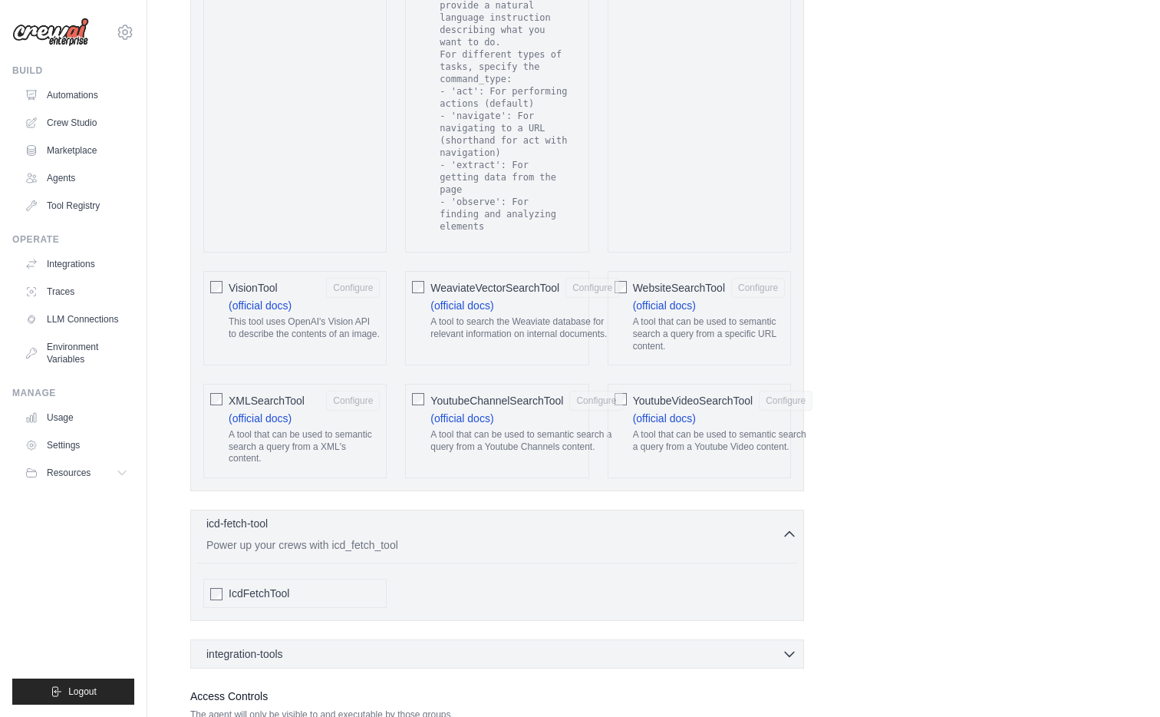
click at [613, 516] on div "icd-fetch-tool 0 selected" at bounding box center [494, 525] width 576 height 18
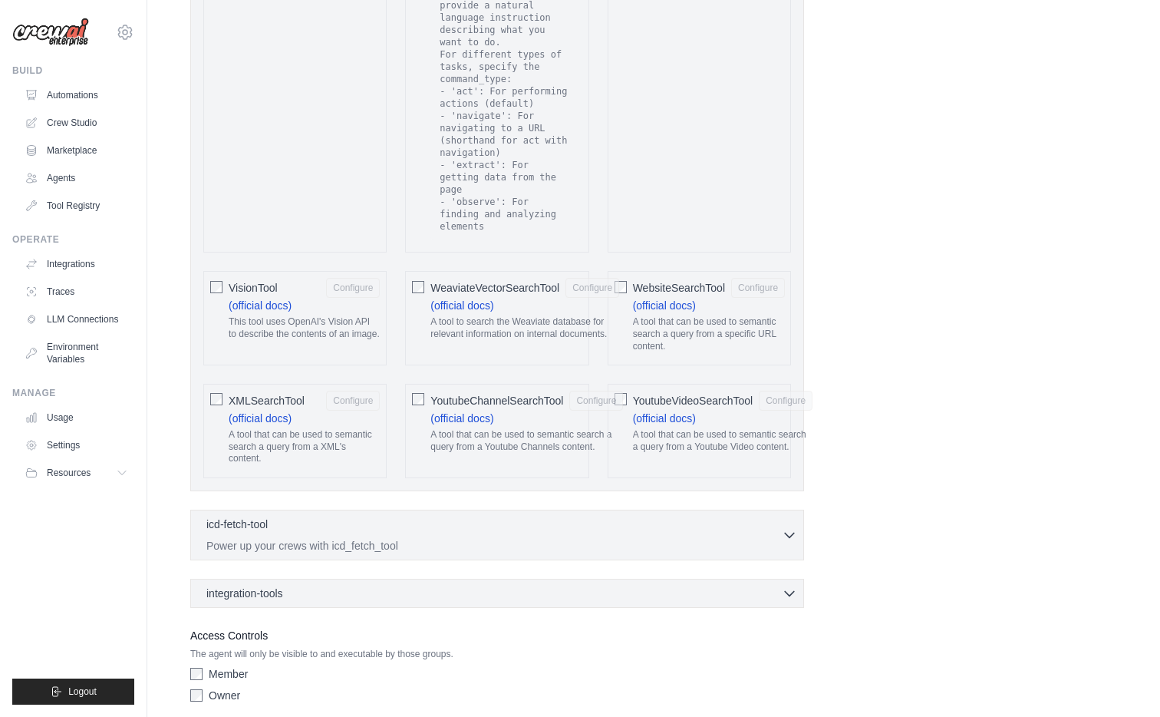
click at [456, 579] on div "integration-tools 0 selected Box Save files to Box Gmail" at bounding box center [497, 593] width 614 height 29
click at [468, 585] on div "integration-tools 0 selected" at bounding box center [501, 592] width 591 height 15
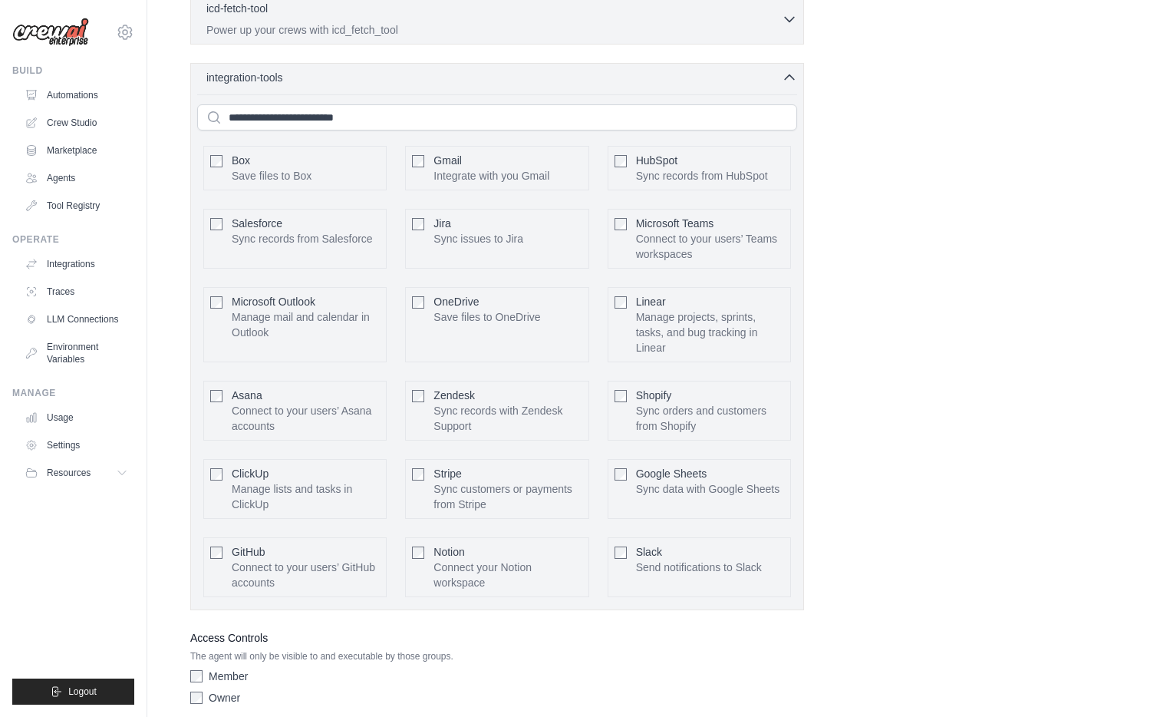
scroll to position [3643, 0]
click at [746, 476] on button "Configure" at bounding box center [758, 486] width 54 height 20
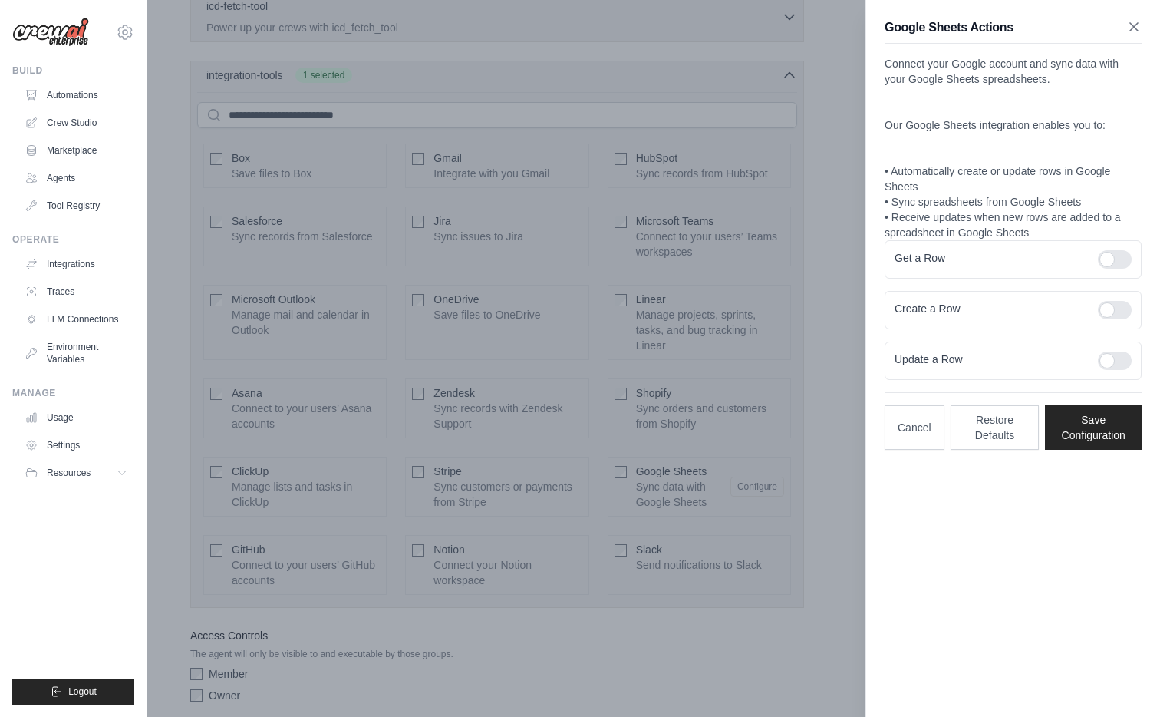
click at [1128, 28] on icon "button" at bounding box center [1134, 26] width 15 height 15
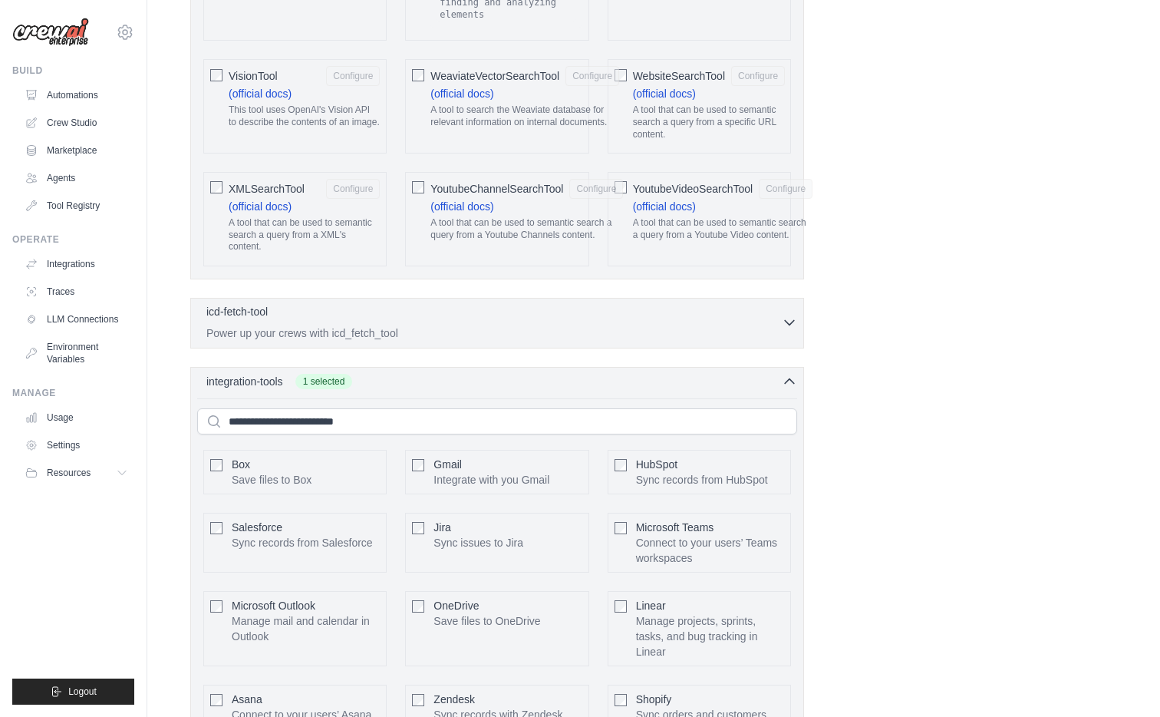
scroll to position [3336, 0]
click at [394, 305] on div "icd-fetch-tool 0 selected Power up your crews with icd_fetch_tool" at bounding box center [494, 323] width 576 height 37
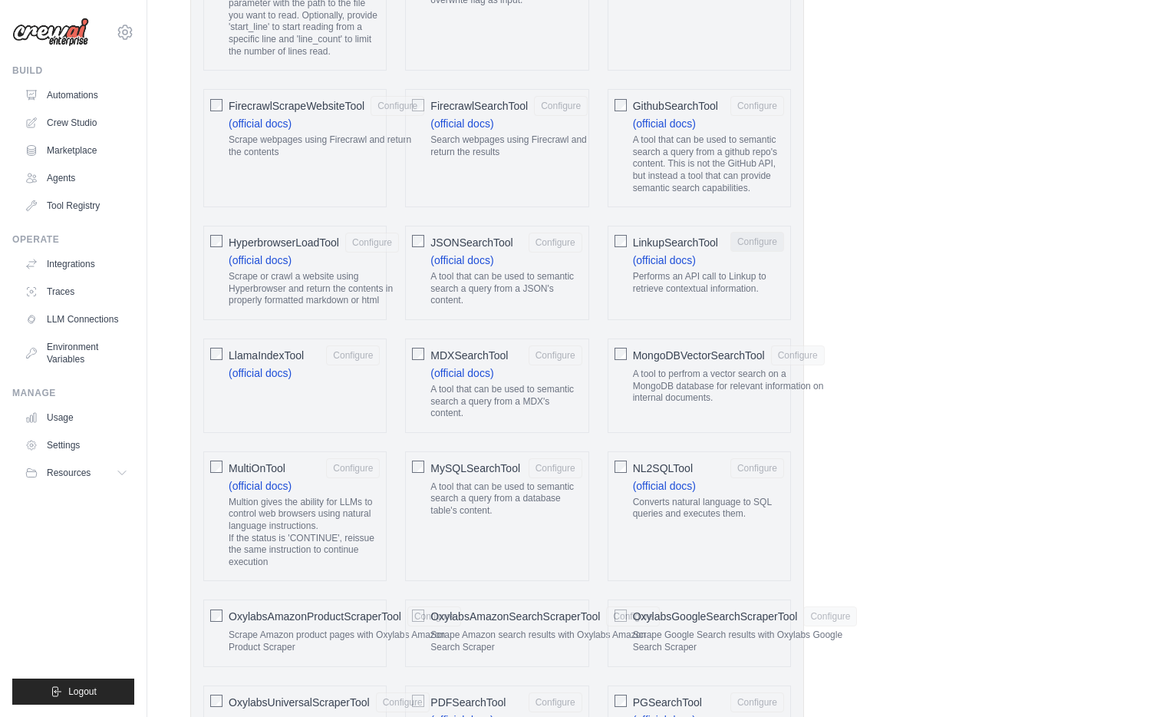
scroll to position [1341, 0]
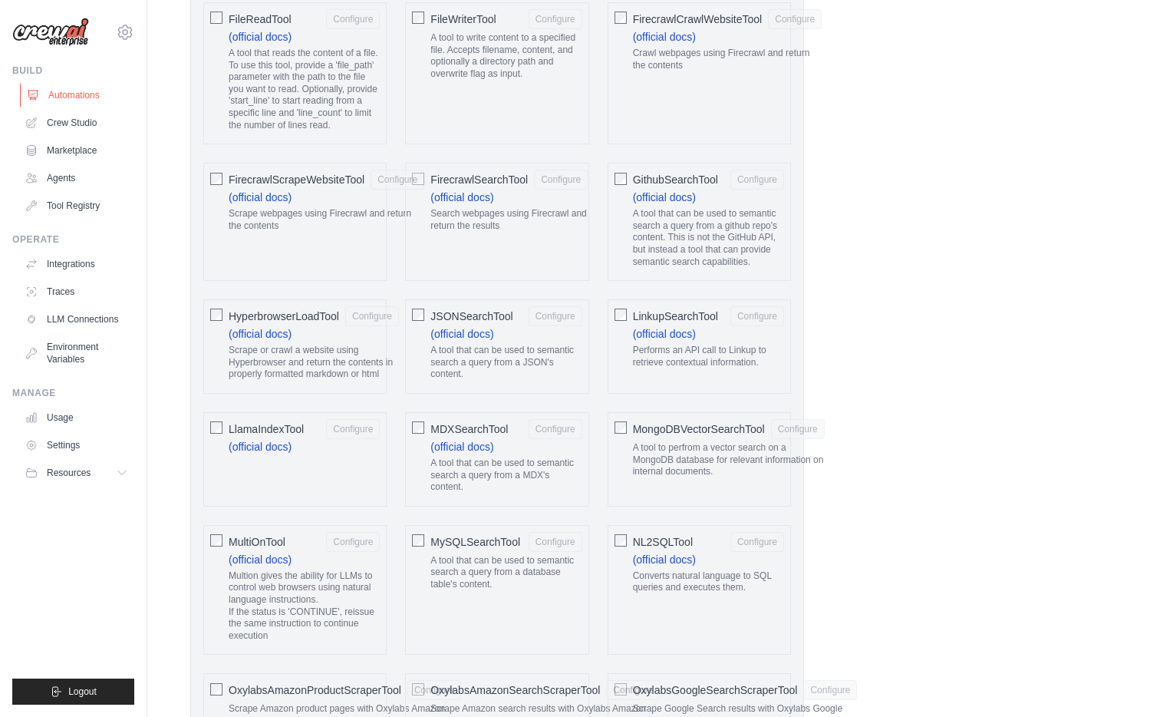
click at [86, 101] on link "Automations" at bounding box center [78, 95] width 116 height 25
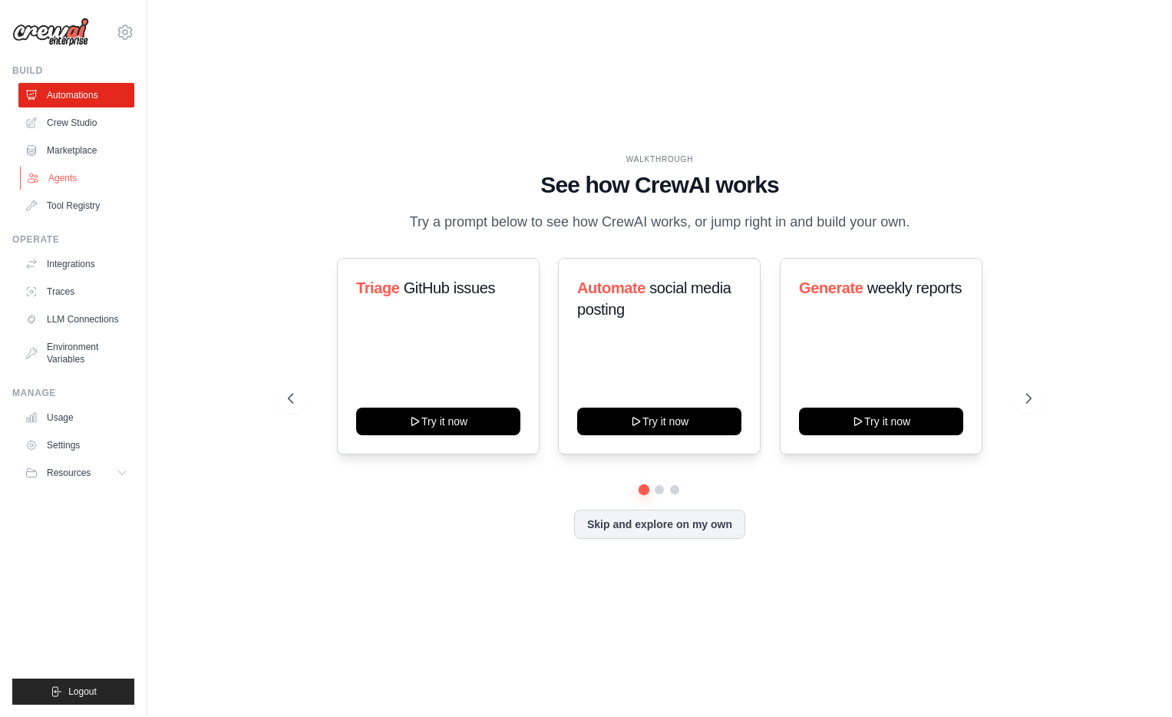
click at [75, 174] on link "Agents" at bounding box center [78, 178] width 116 height 25
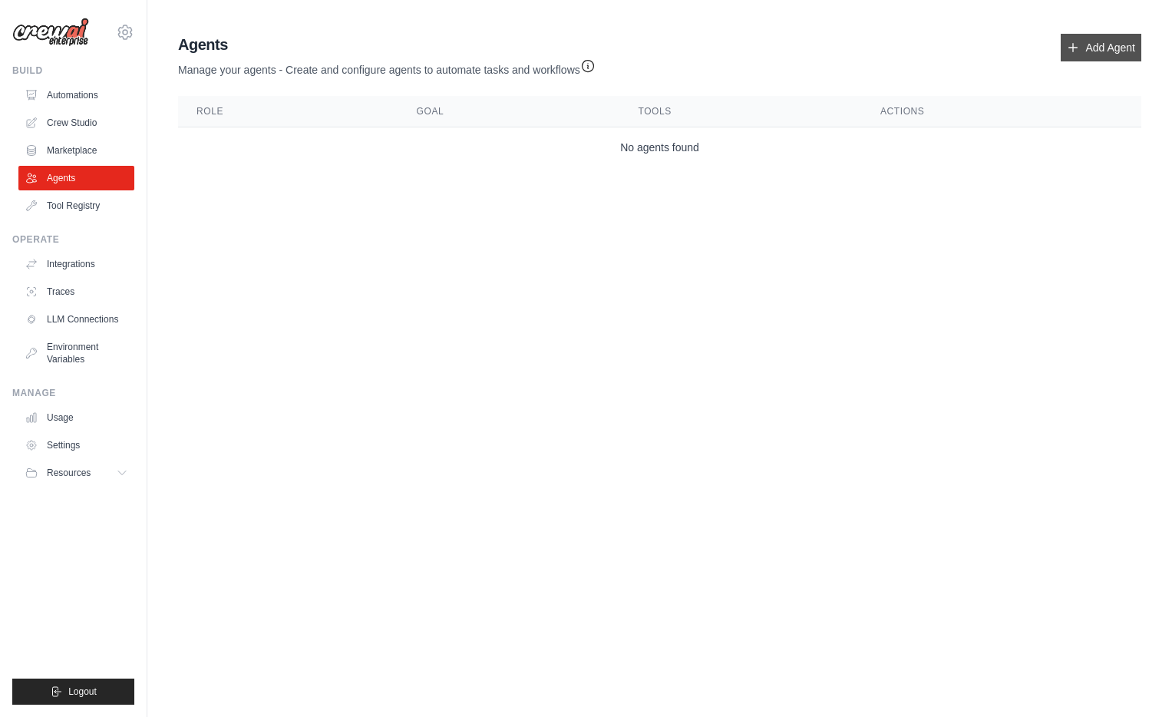
click at [1078, 44] on icon at bounding box center [1073, 47] width 12 height 12
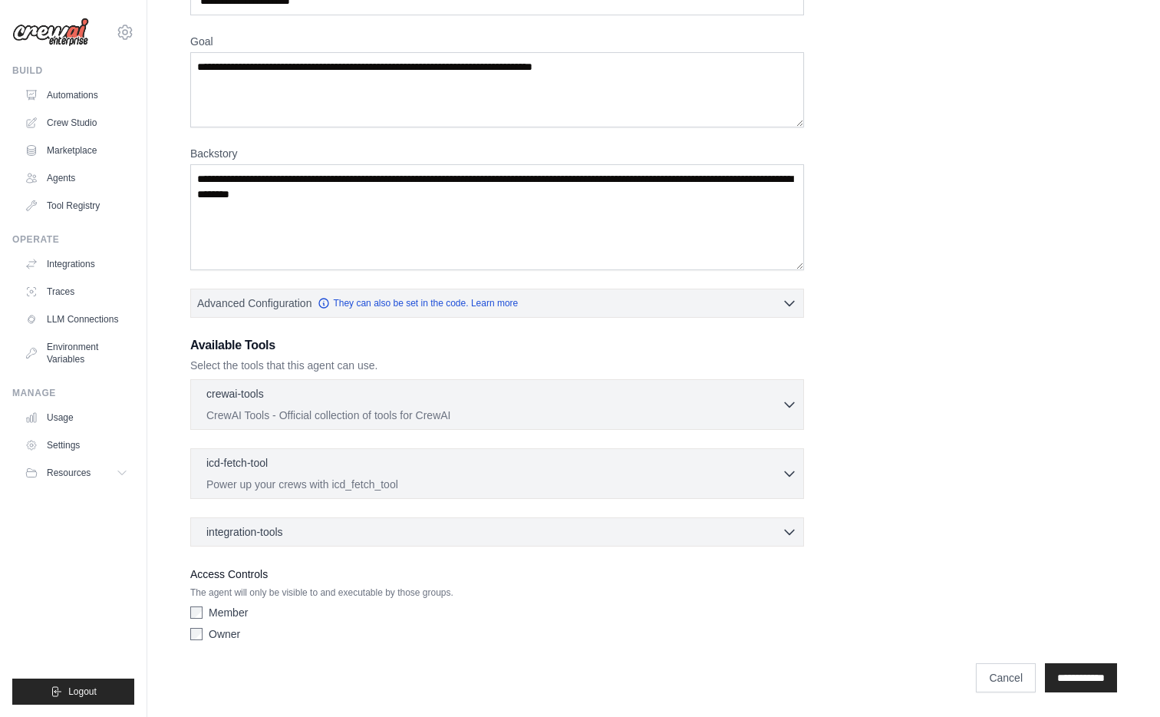
scroll to position [107, 0]
click at [91, 91] on link "Automations" at bounding box center [78, 95] width 116 height 25
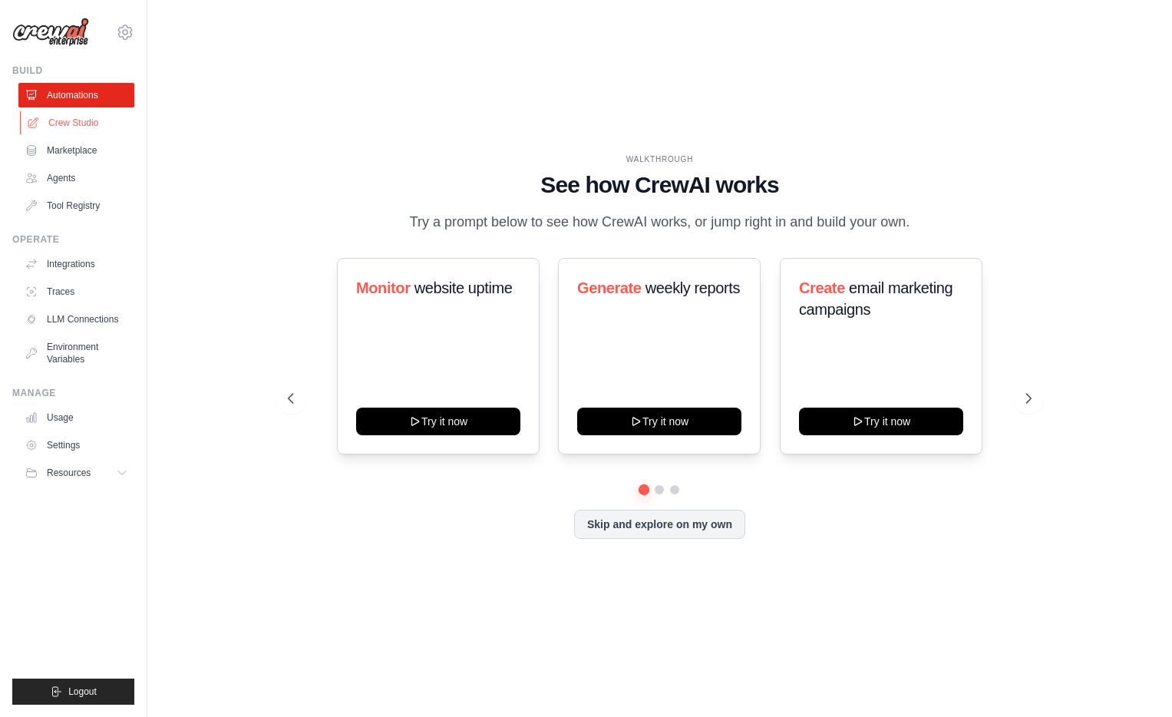
click at [96, 122] on link "Crew Studio" at bounding box center [78, 123] width 116 height 25
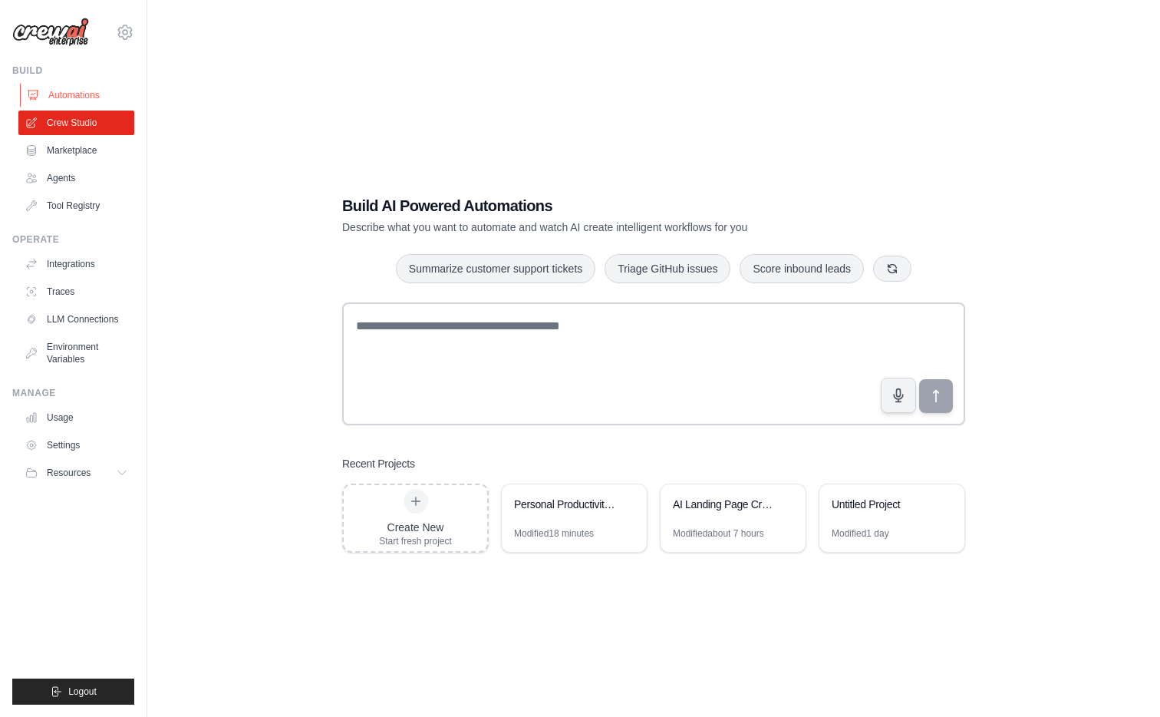
click at [82, 94] on link "Automations" at bounding box center [78, 95] width 116 height 25
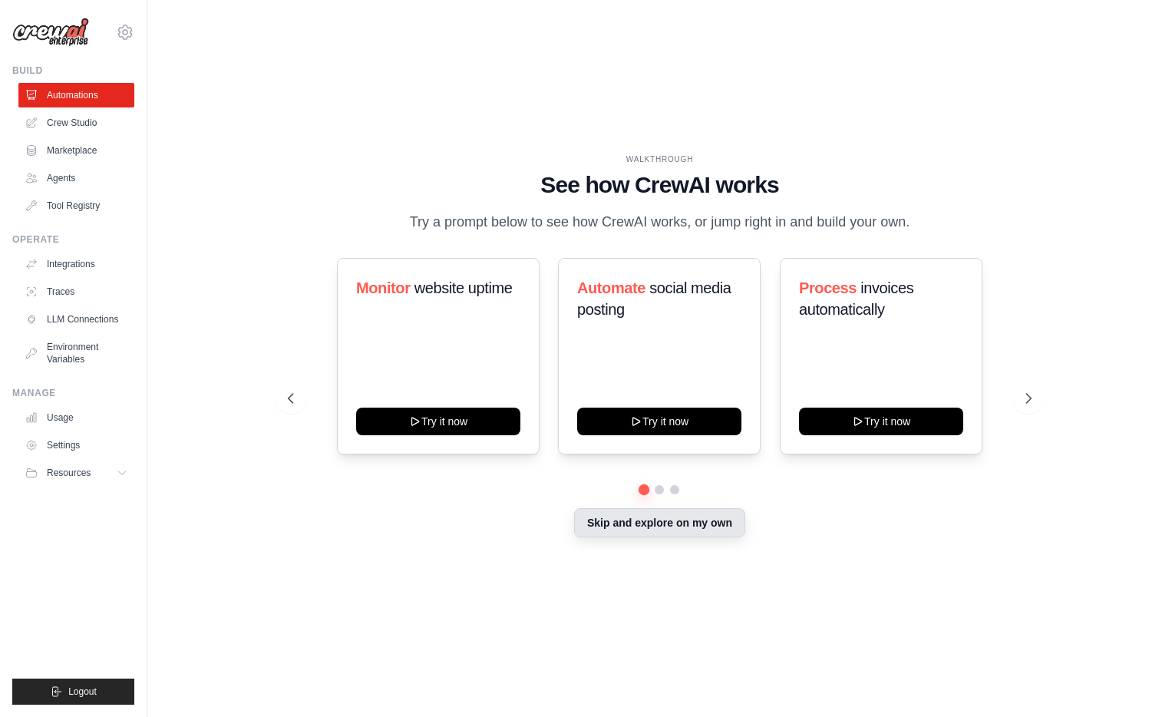
click at [650, 536] on button "Skip and explore on my own" at bounding box center [659, 522] width 171 height 29
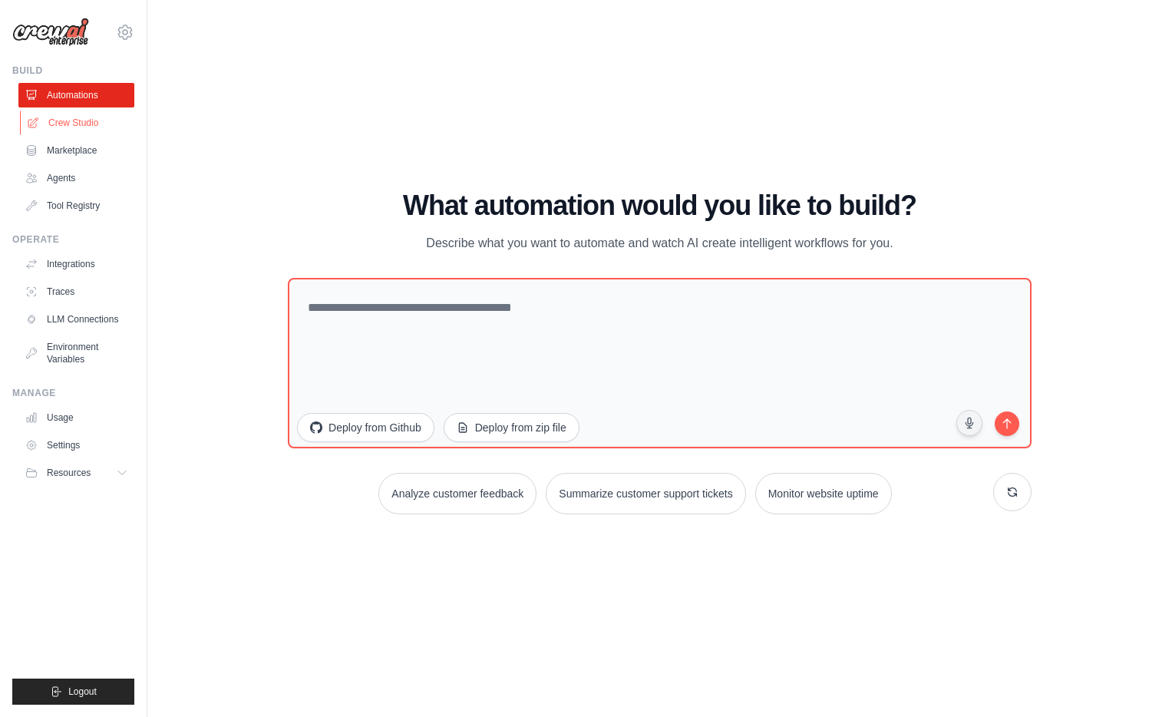
click at [89, 124] on link "Crew Studio" at bounding box center [78, 123] width 116 height 25
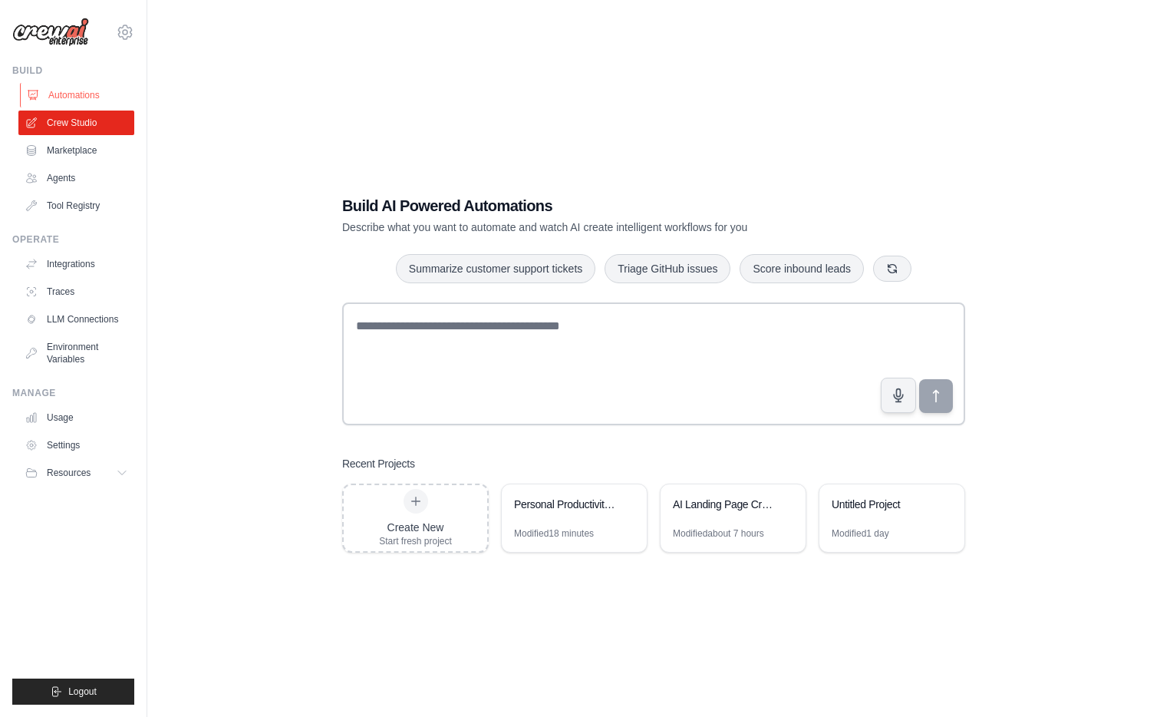
click at [91, 94] on link "Automations" at bounding box center [78, 95] width 116 height 25
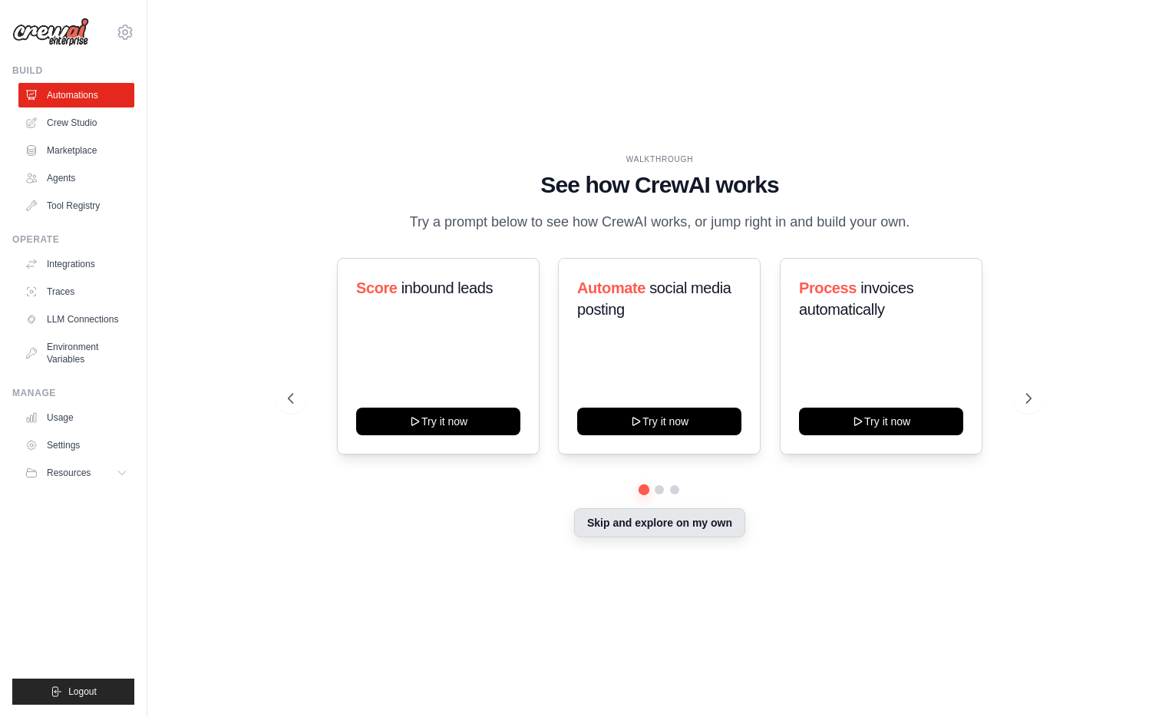
click at [683, 526] on button "Skip and explore on my own" at bounding box center [659, 522] width 171 height 29
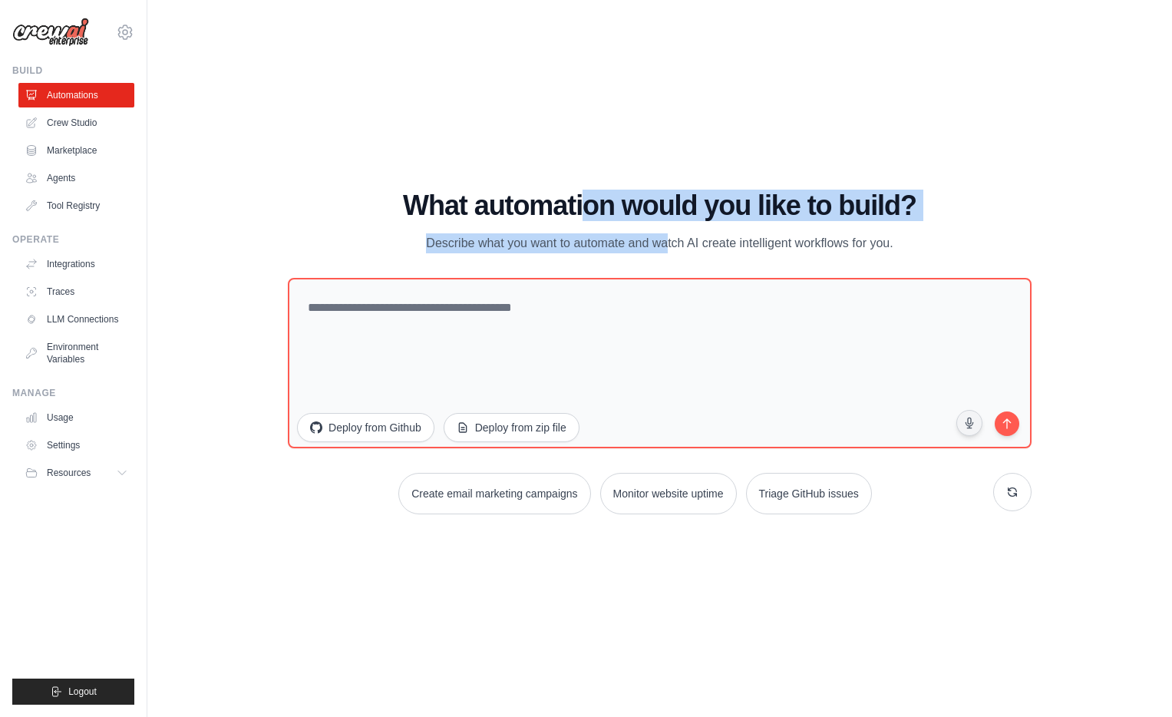
drag, startPoint x: 595, startPoint y: 238, endPoint x: 602, endPoint y: 246, distance: 9.8
click at [599, 245] on div "What automation would you like to build? Describe what you want to automate and…" at bounding box center [660, 221] width 744 height 63
click at [602, 246] on p "Describe what you want to automate and watch AI create intelligent workflows fo…" at bounding box center [659, 243] width 516 height 20
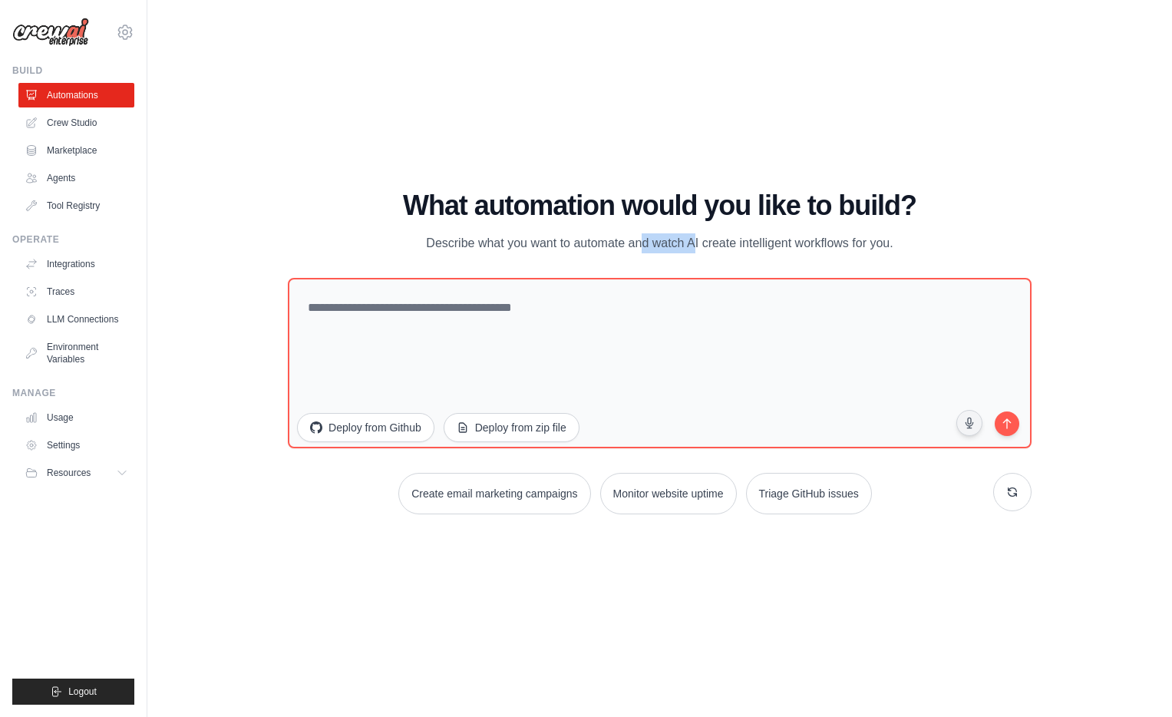
click at [602, 246] on p "Describe what you want to automate and watch AI create intelligent workflows fo…" at bounding box center [659, 243] width 516 height 20
click at [611, 218] on h1 "What automation would you like to build?" at bounding box center [660, 205] width 744 height 31
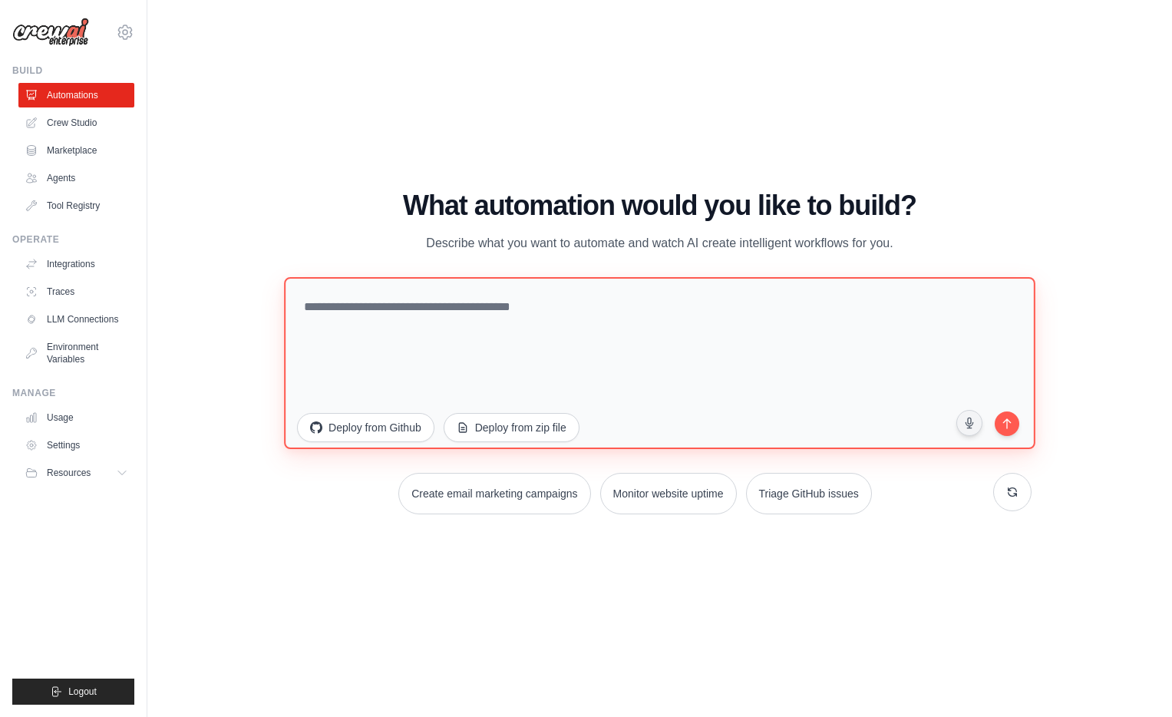
click at [586, 332] on textarea at bounding box center [659, 363] width 750 height 172
click at [483, 305] on textarea at bounding box center [659, 363] width 750 height 172
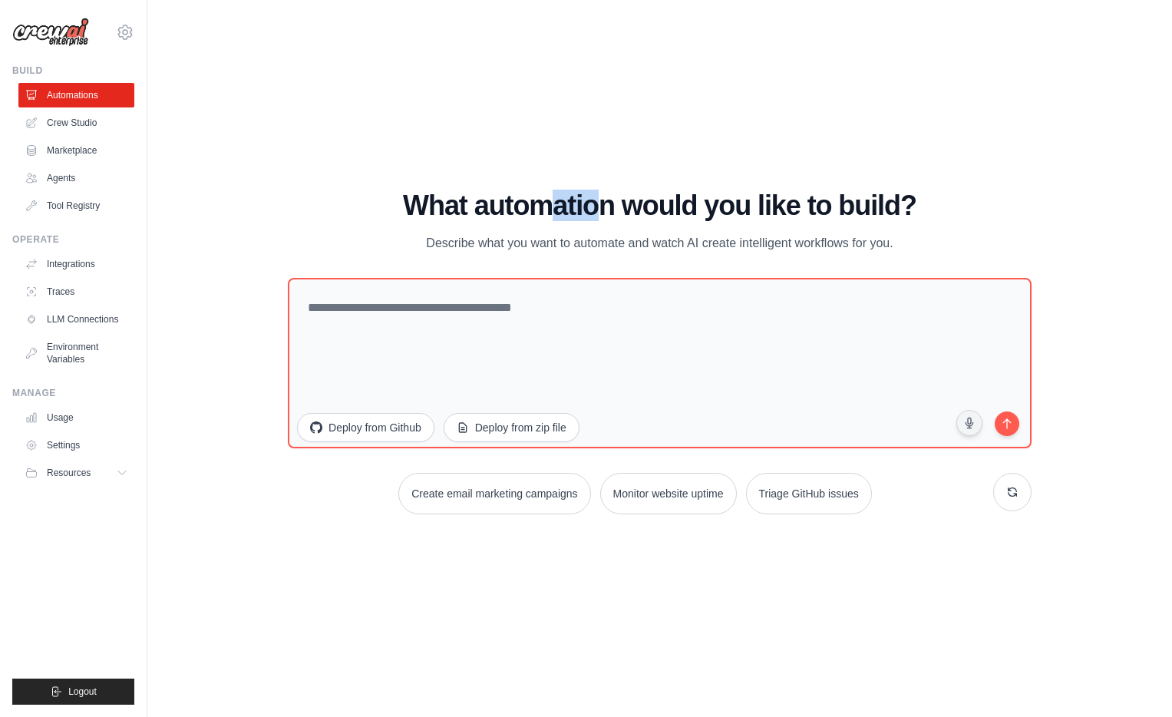
drag, startPoint x: 579, startPoint y: 166, endPoint x: 619, endPoint y: 181, distance: 42.8
click at [616, 180] on div "WALKTHROUGH See how [PERSON_NAME] works Try a prompt below to see how [PERSON_N…" at bounding box center [659, 358] width 975 height 686
click at [630, 180] on div "WALKTHROUGH See how [PERSON_NAME] works Try a prompt below to see how [PERSON_N…" at bounding box center [659, 358] width 975 height 686
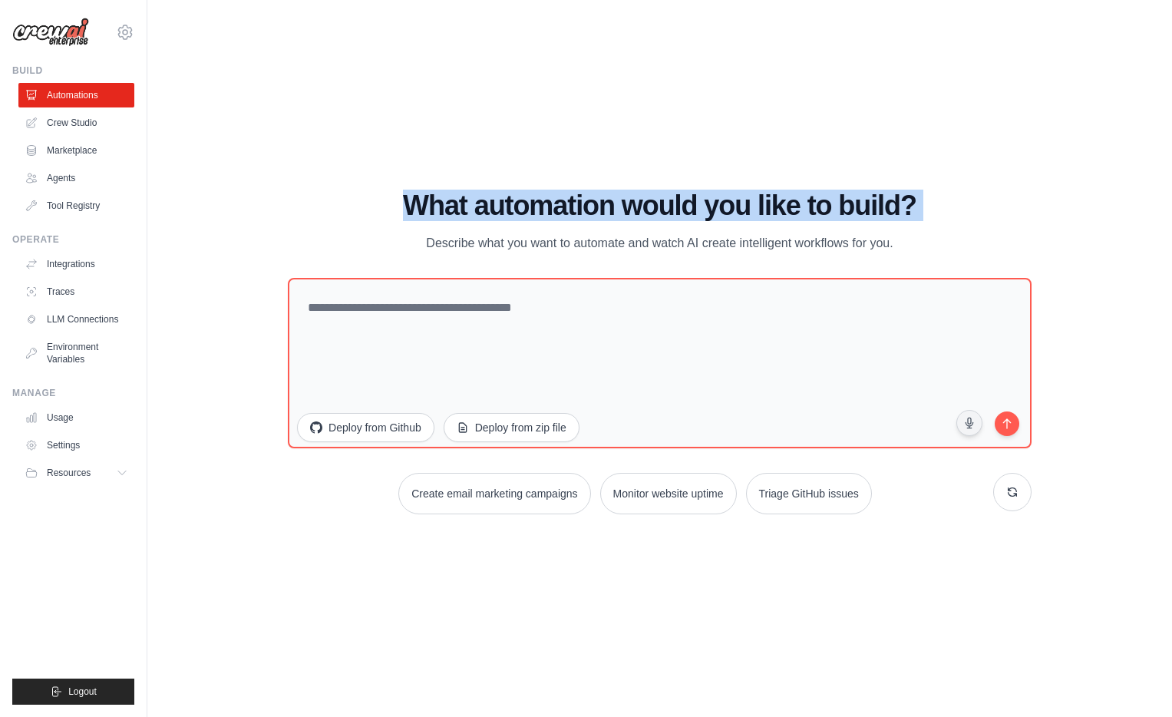
click at [630, 180] on div "WALKTHROUGH See how [PERSON_NAME] works Try a prompt below to see how [PERSON_N…" at bounding box center [659, 358] width 975 height 686
click at [641, 170] on div "WALKTHROUGH See how [PERSON_NAME] works Try a prompt below to see how [PERSON_N…" at bounding box center [659, 358] width 975 height 686
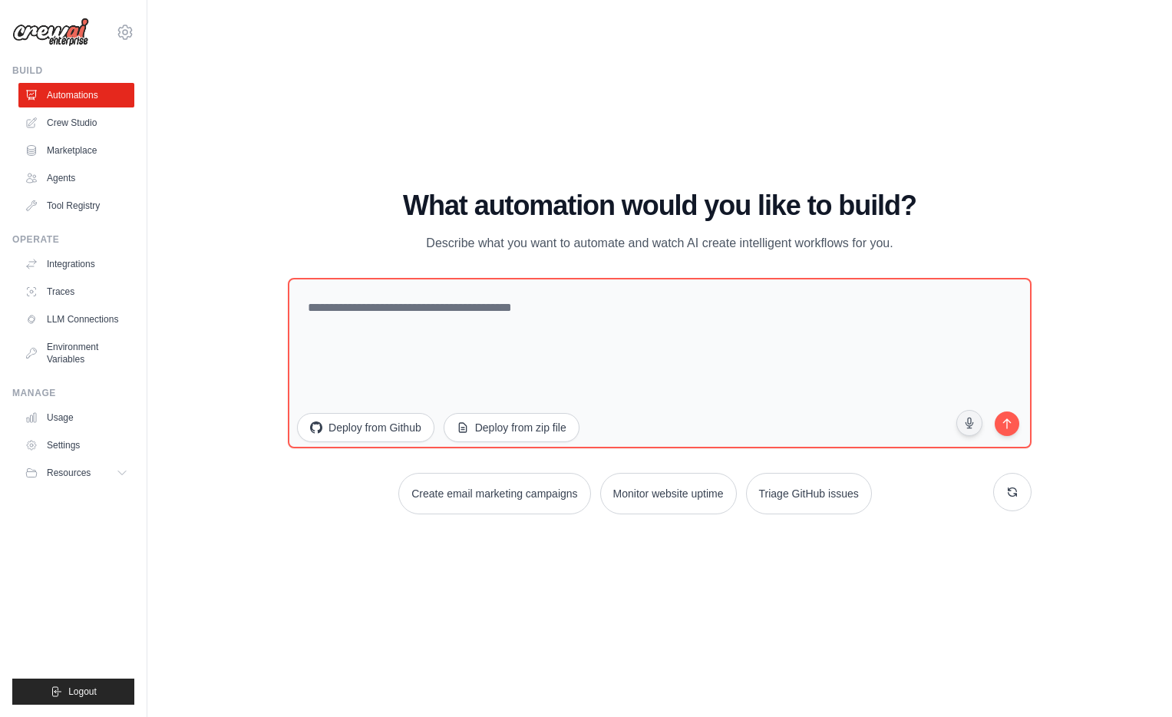
click at [674, 242] on p "Describe what you want to automate and watch AI create intelligent workflows fo…" at bounding box center [659, 243] width 516 height 20
click at [683, 218] on h1 "What automation would you like to build?" at bounding box center [660, 205] width 744 height 31
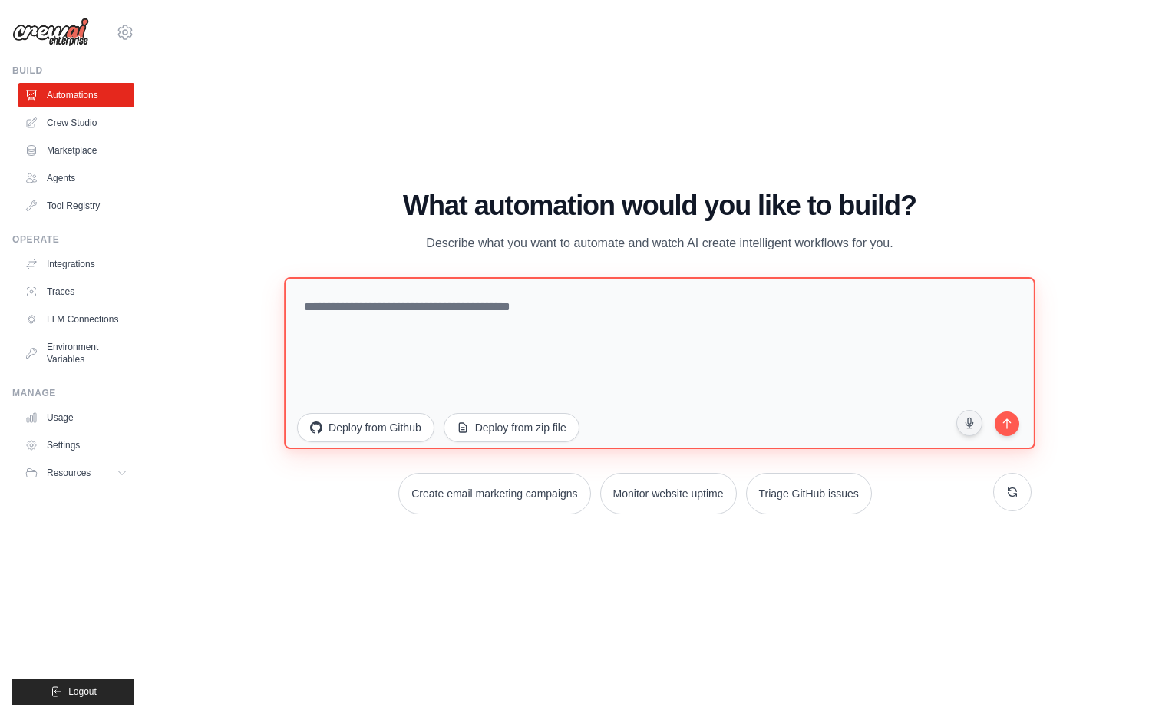
click at [593, 316] on textarea at bounding box center [659, 363] width 750 height 172
click at [393, 313] on textarea at bounding box center [659, 363] width 750 height 172
type textarea "**********"
